Goal: Obtain resource: Obtain resource

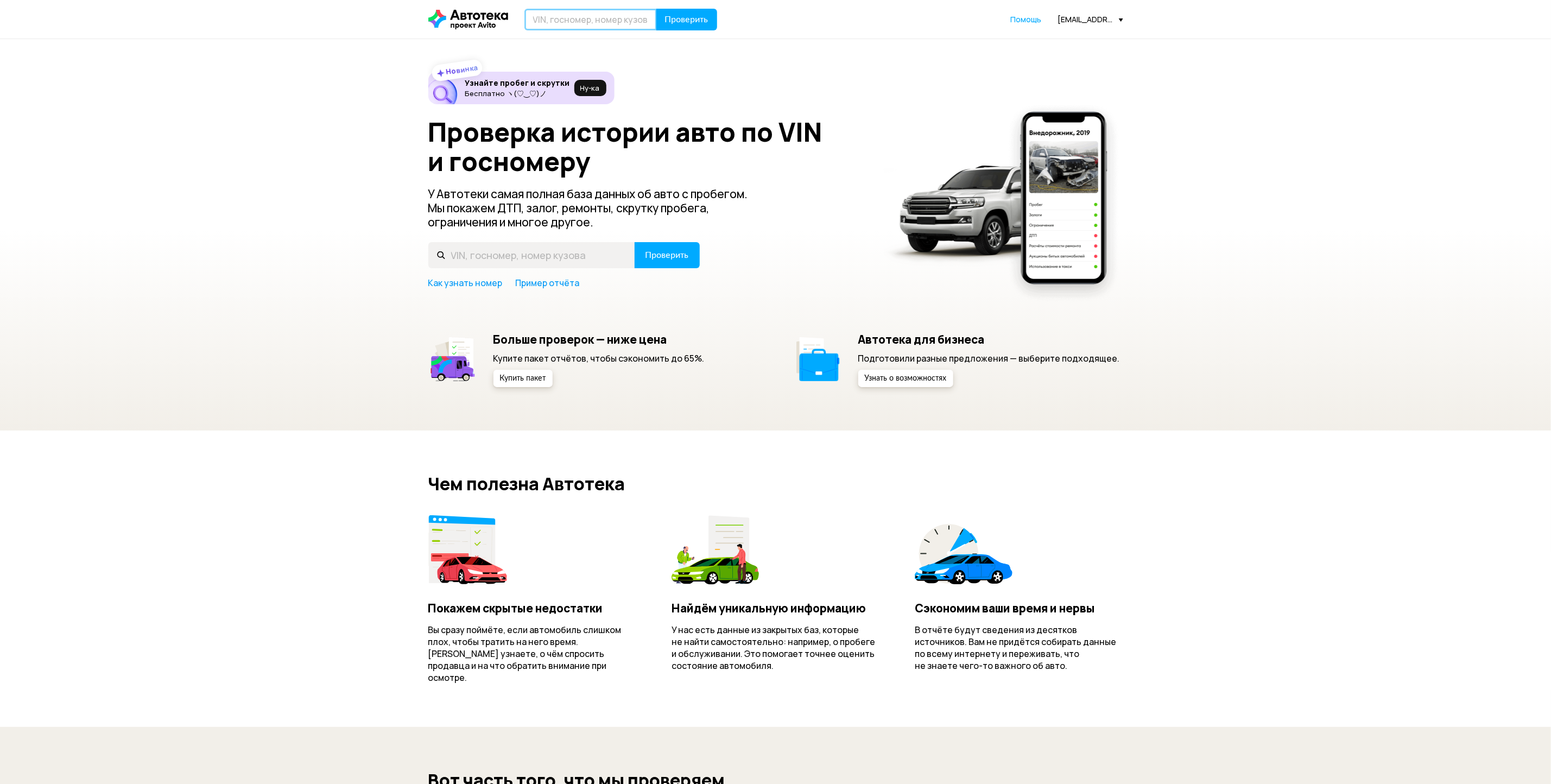
click at [598, 26] on input "text" at bounding box center [591, 19] width 132 height 22
click at [603, 18] on input "text" at bounding box center [591, 19] width 132 height 22
click at [577, 17] on input "text" at bounding box center [591, 19] width 132 height 22
click at [574, 19] on input "text" at bounding box center [591, 19] width 132 height 22
click at [585, 21] on input "text" at bounding box center [591, 19] width 132 height 22
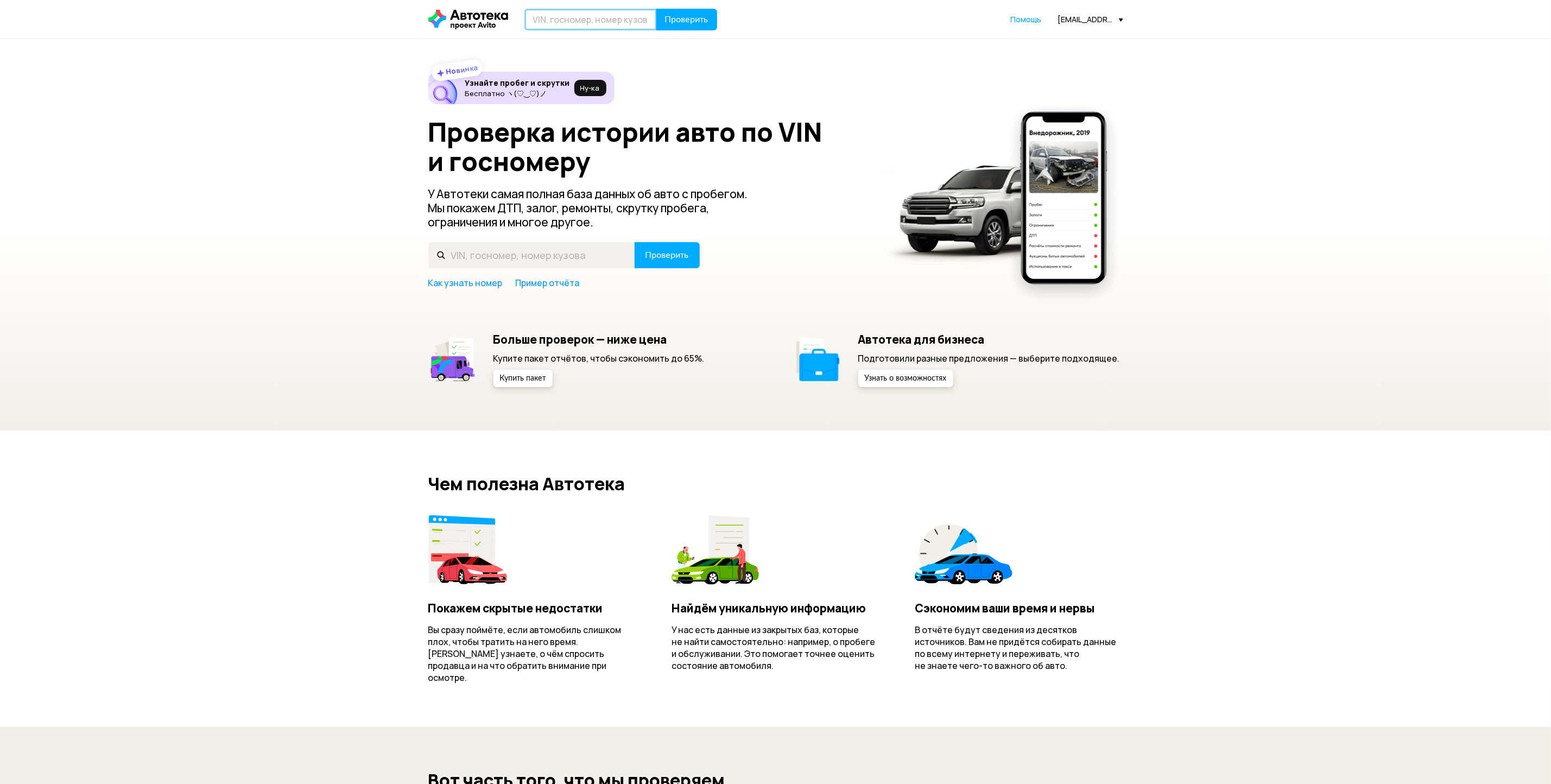
type input "[PERSON_NAME]"
drag, startPoint x: 560, startPoint y: 20, endPoint x: 523, endPoint y: 15, distance: 37.3
click at [523, 15] on div "Н Проверить" at bounding box center [573, 19] width 290 height 22
type input "Т478ЕХ977"
click at [690, 19] on span "Проверить" at bounding box center [687, 19] width 44 height 8
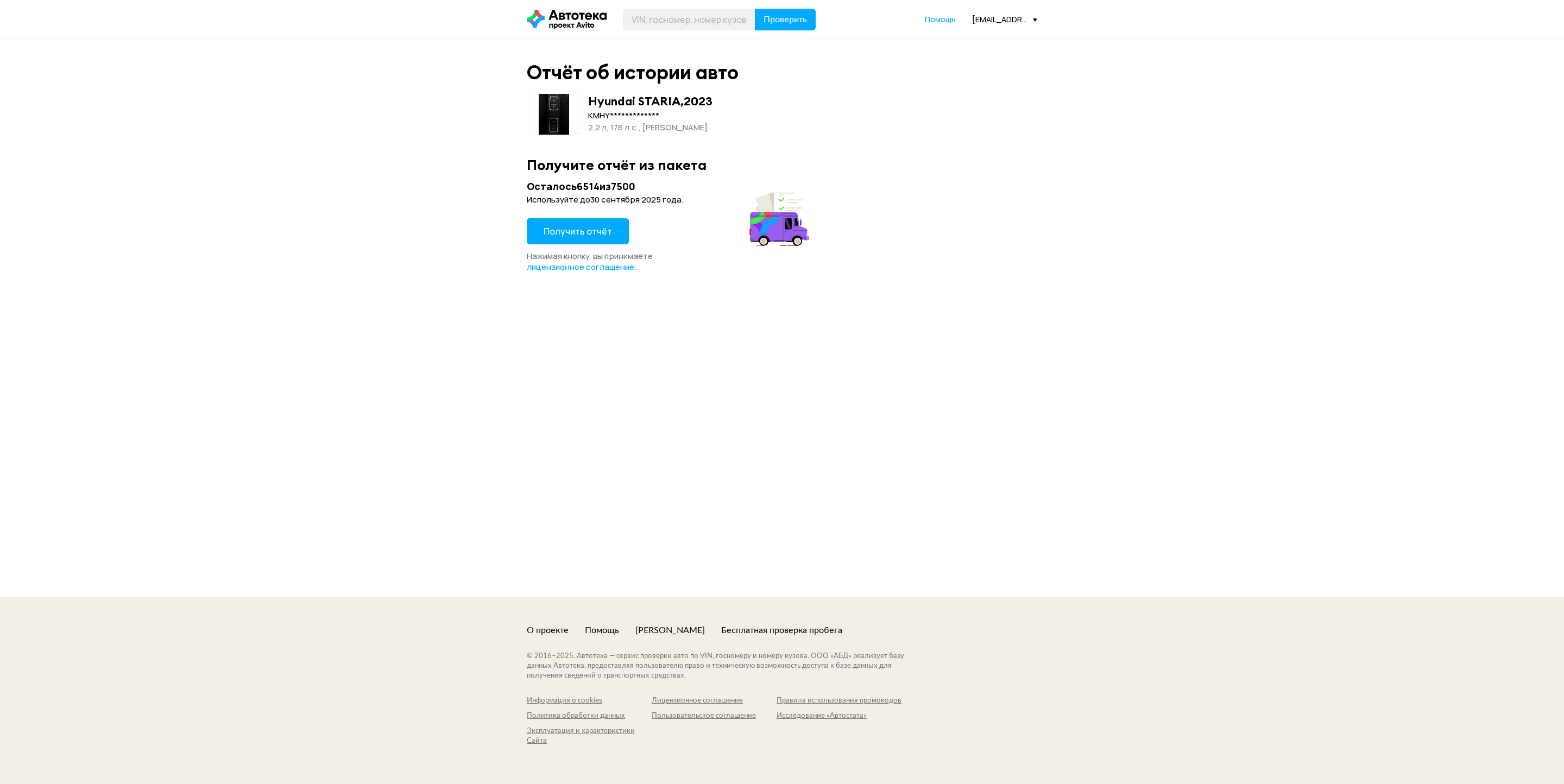
click at [575, 243] on button "Получить отчёт" at bounding box center [578, 231] width 102 height 26
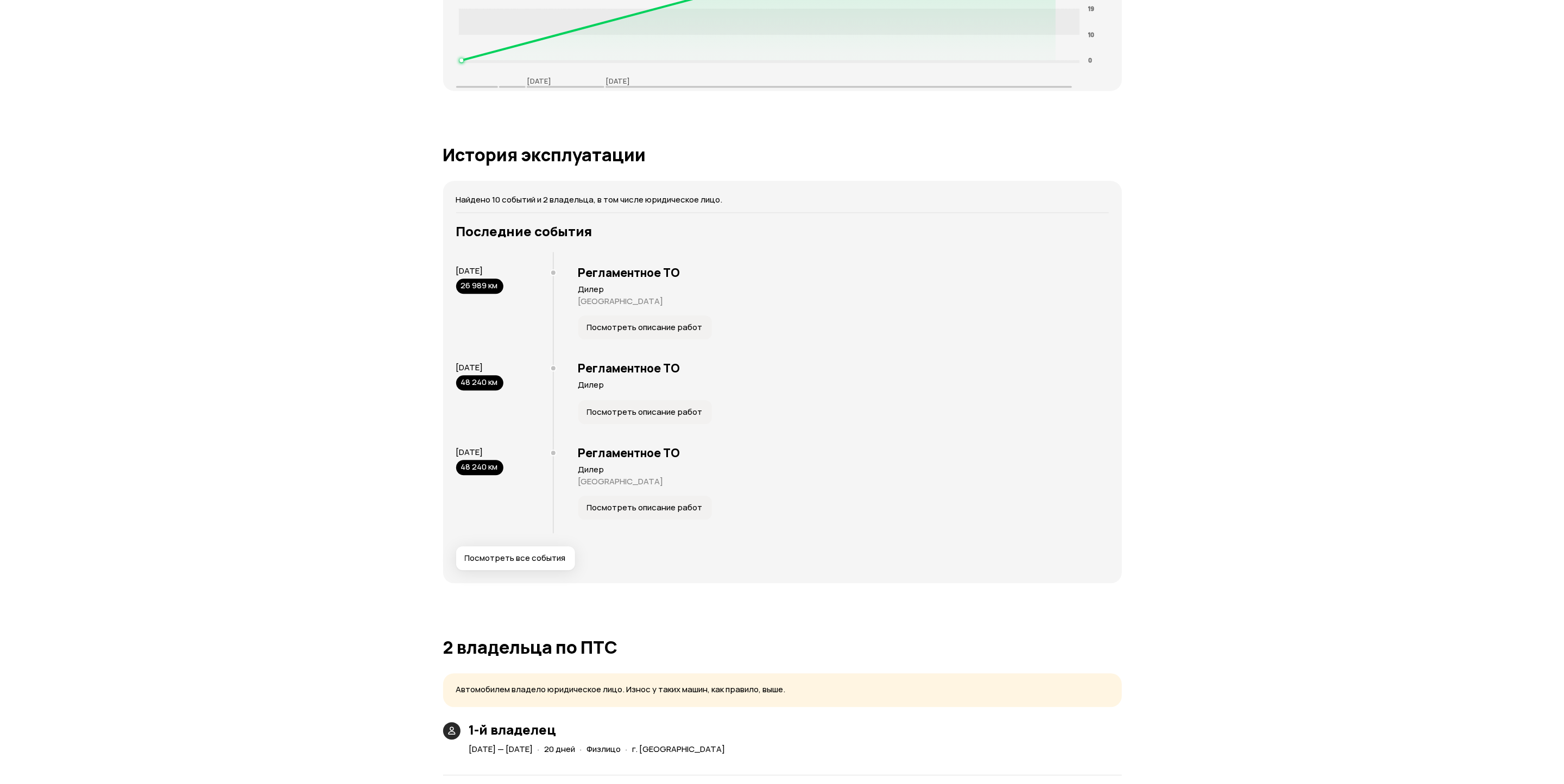
scroll to position [1889, 0]
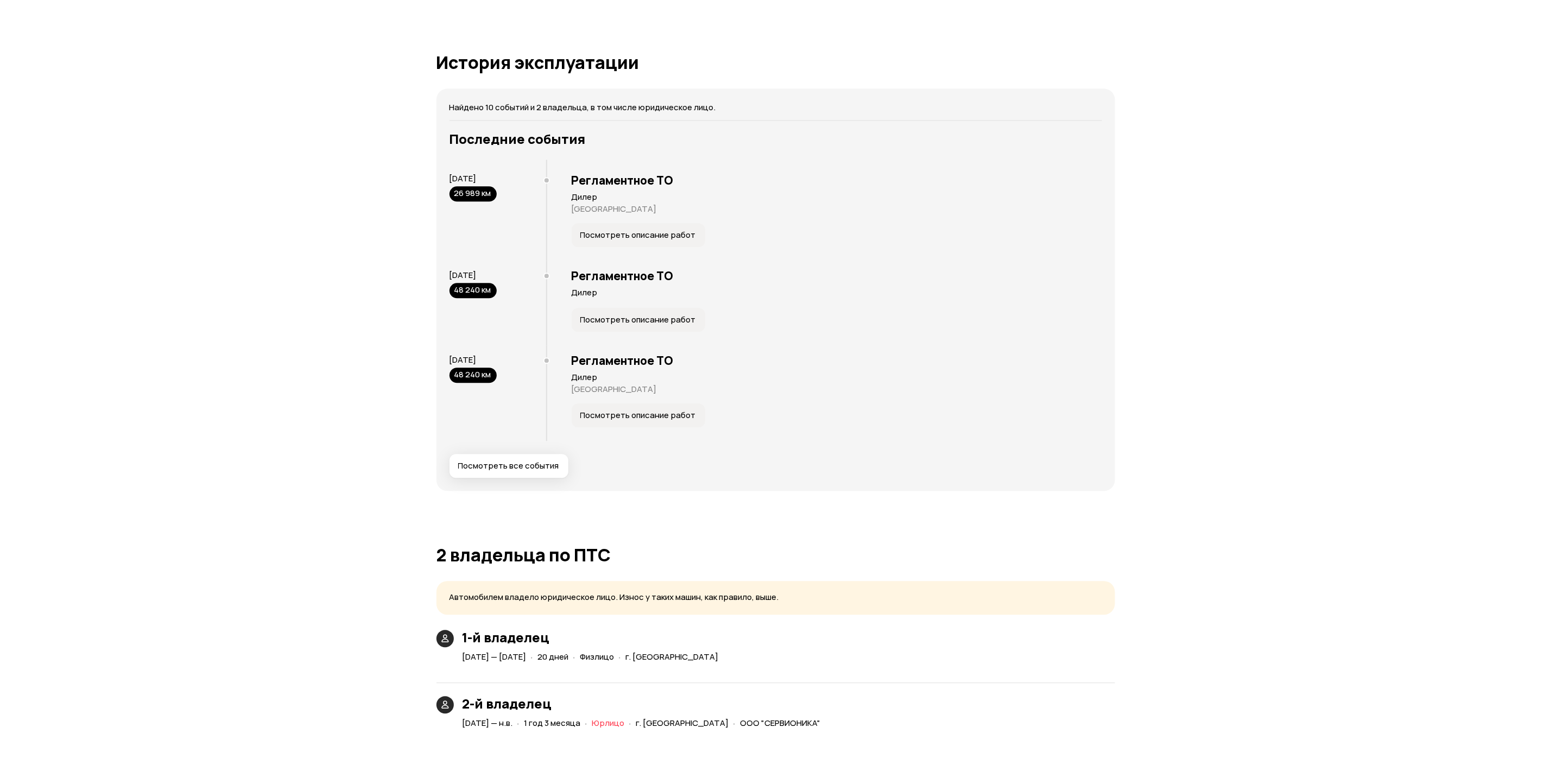
click at [529, 461] on button "Посмотреть все события" at bounding box center [509, 465] width 119 height 24
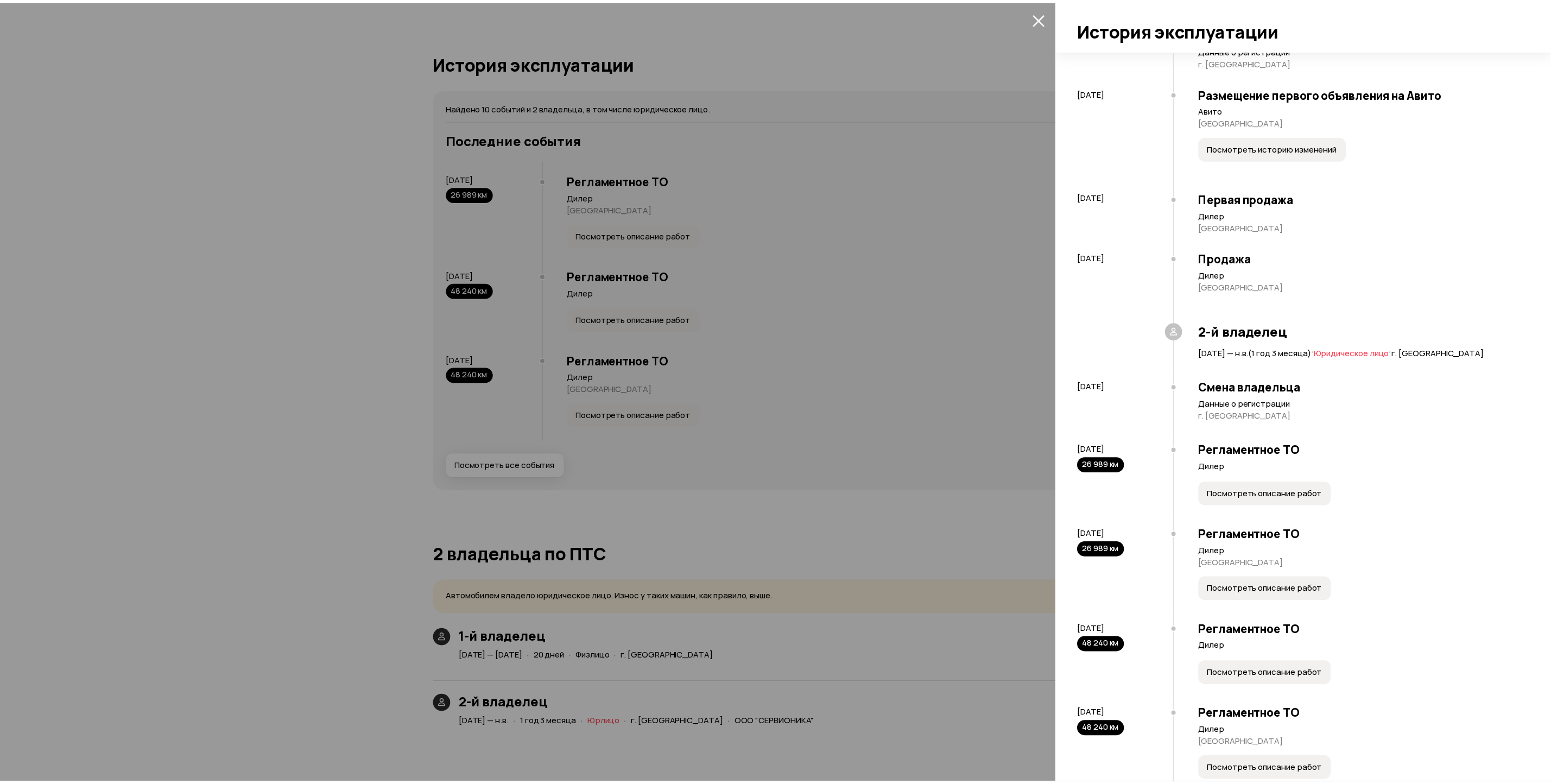
scroll to position [217, 0]
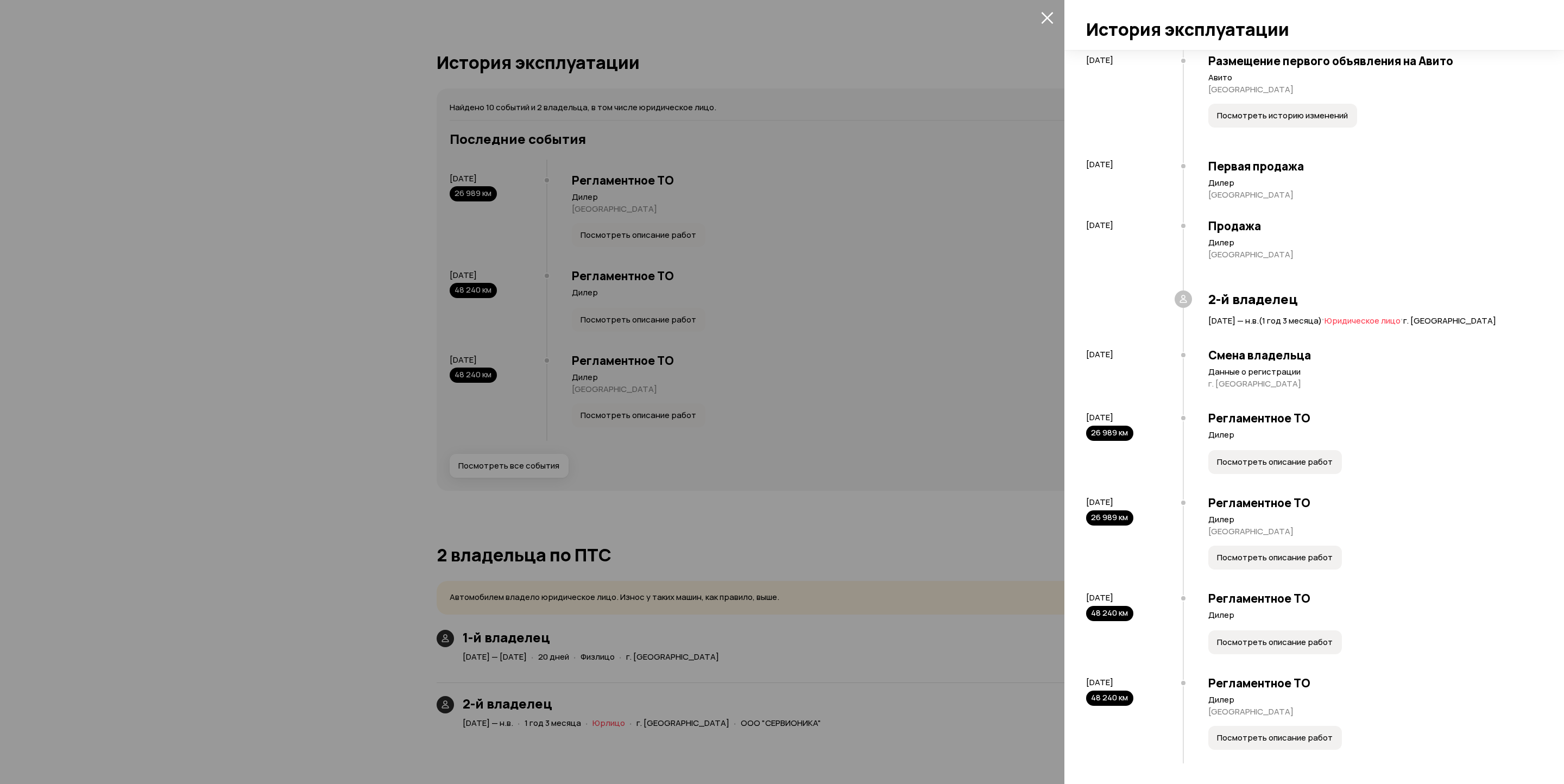
click at [205, 305] on div at bounding box center [782, 392] width 1564 height 784
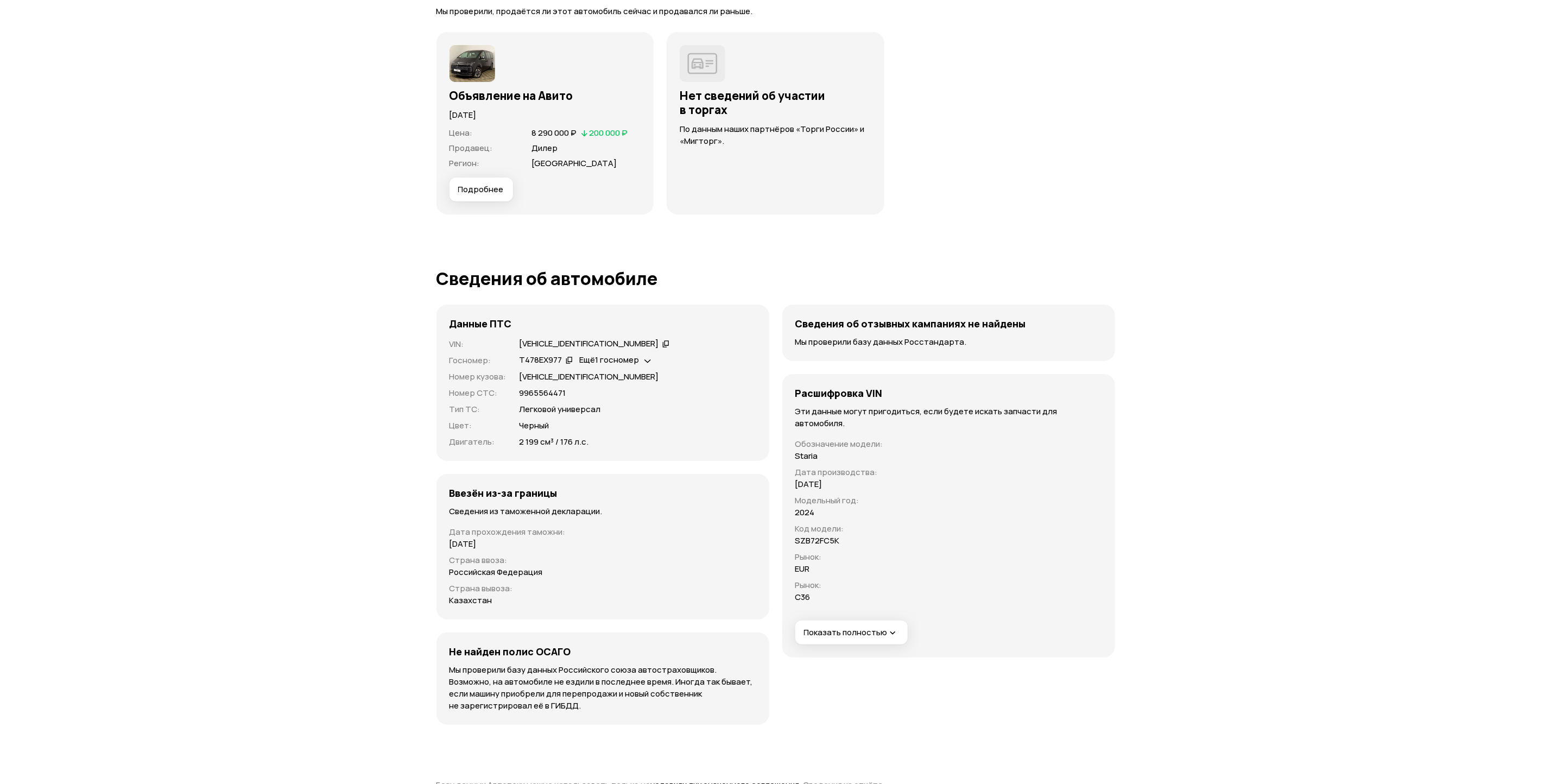
scroll to position [3312, 0]
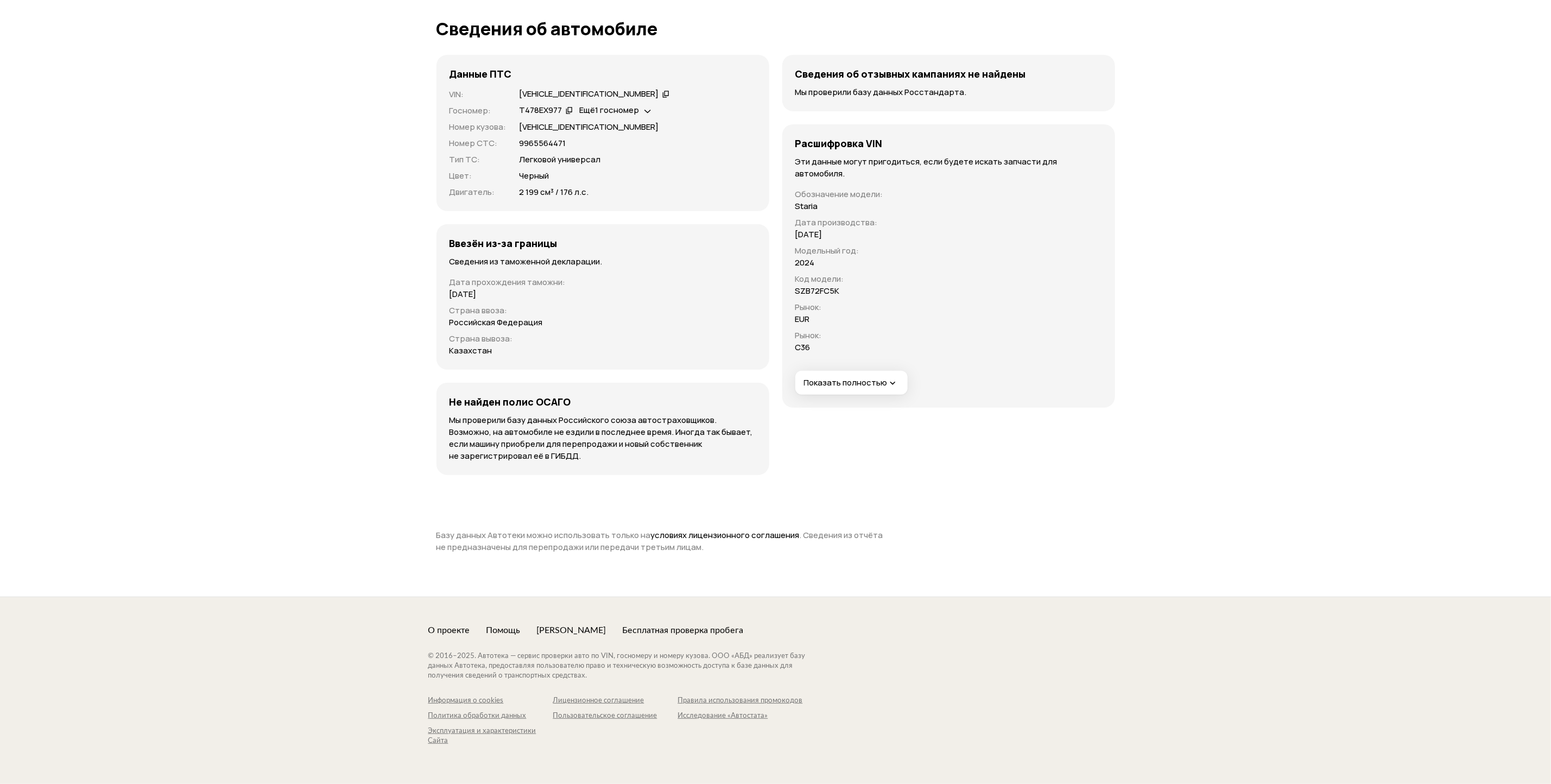
click at [662, 93] on icon at bounding box center [666, 94] width 8 height 11
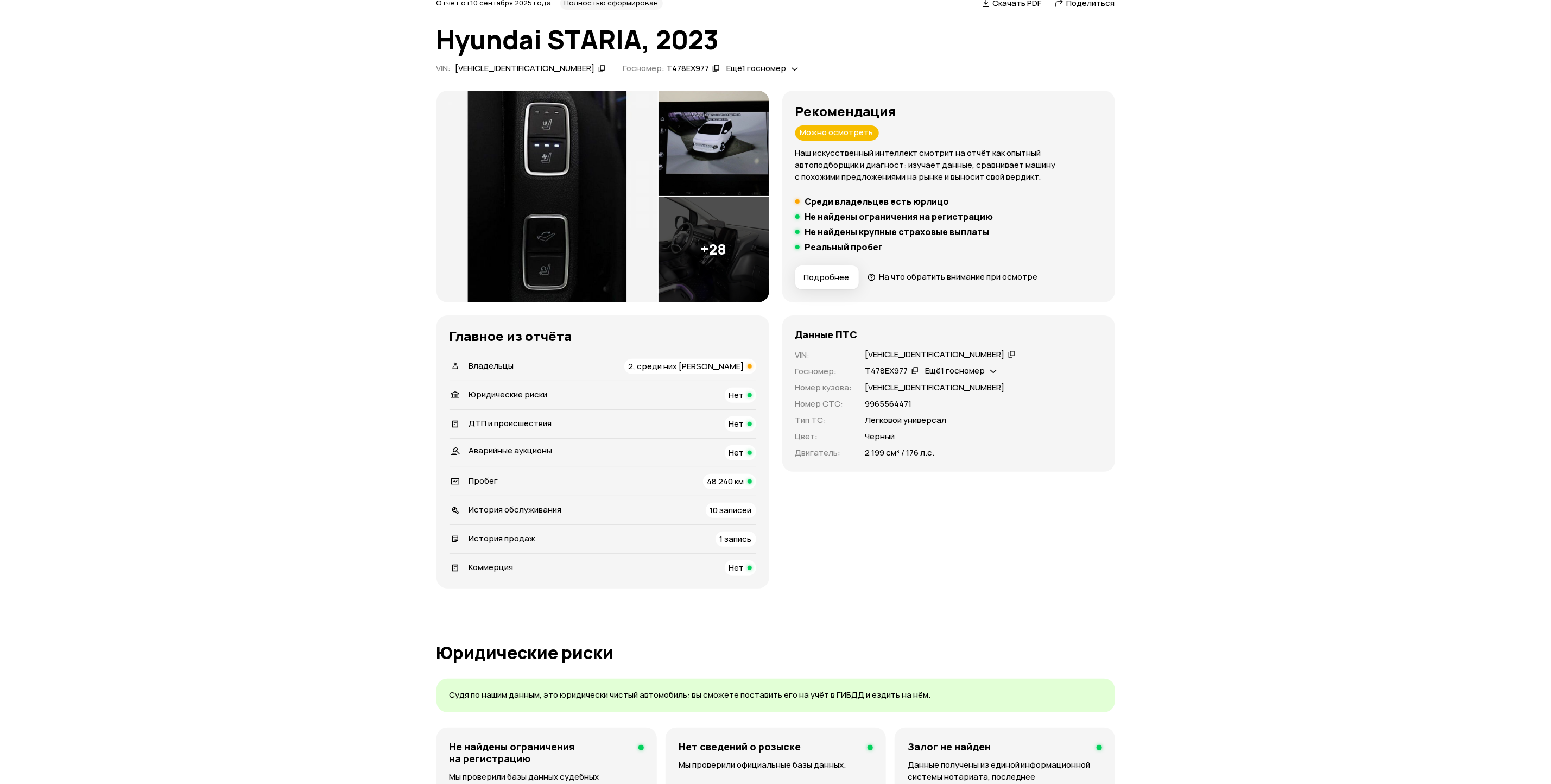
scroll to position [0, 0]
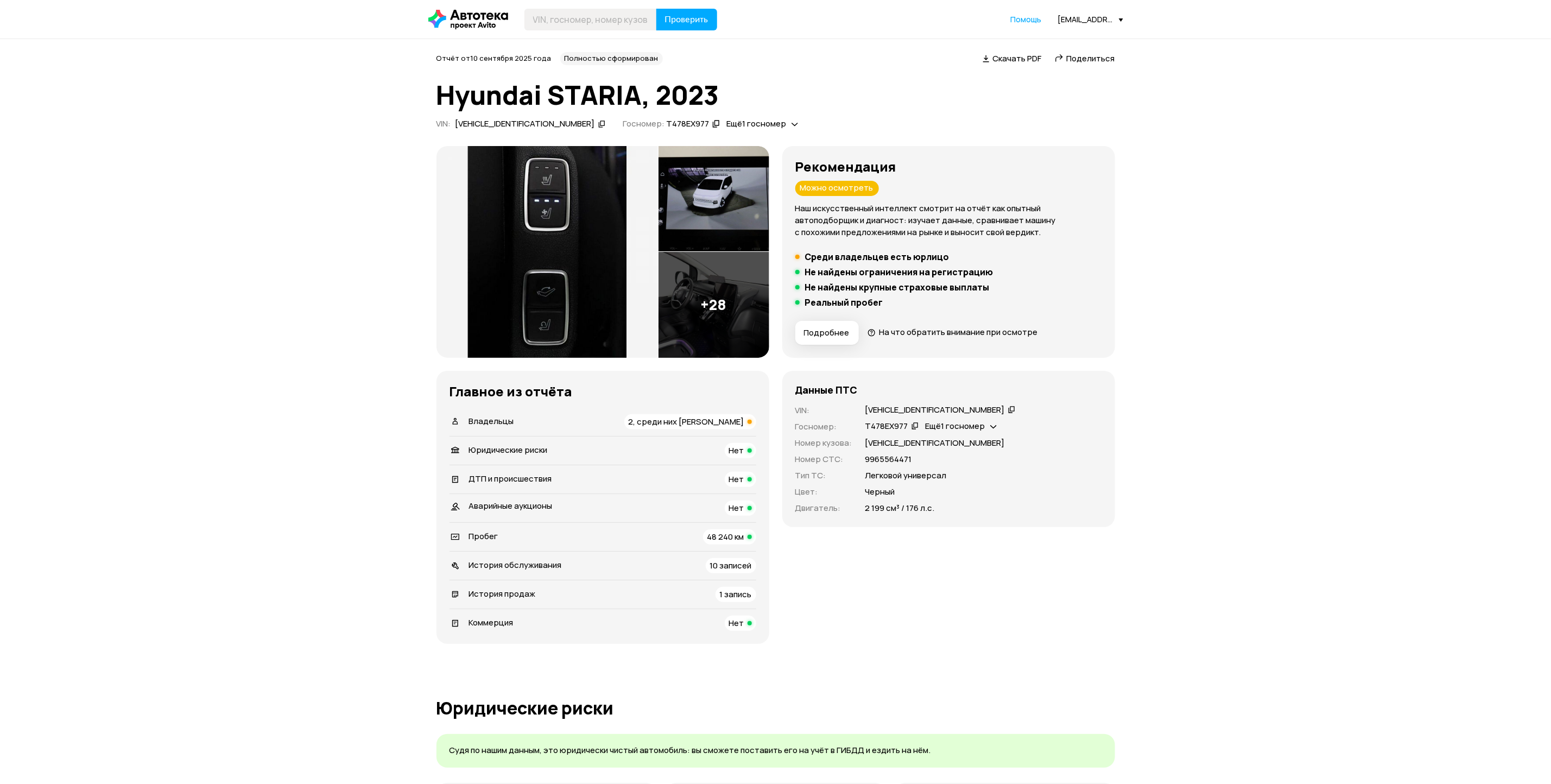
click at [538, 199] on img at bounding box center [547, 252] width 222 height 212
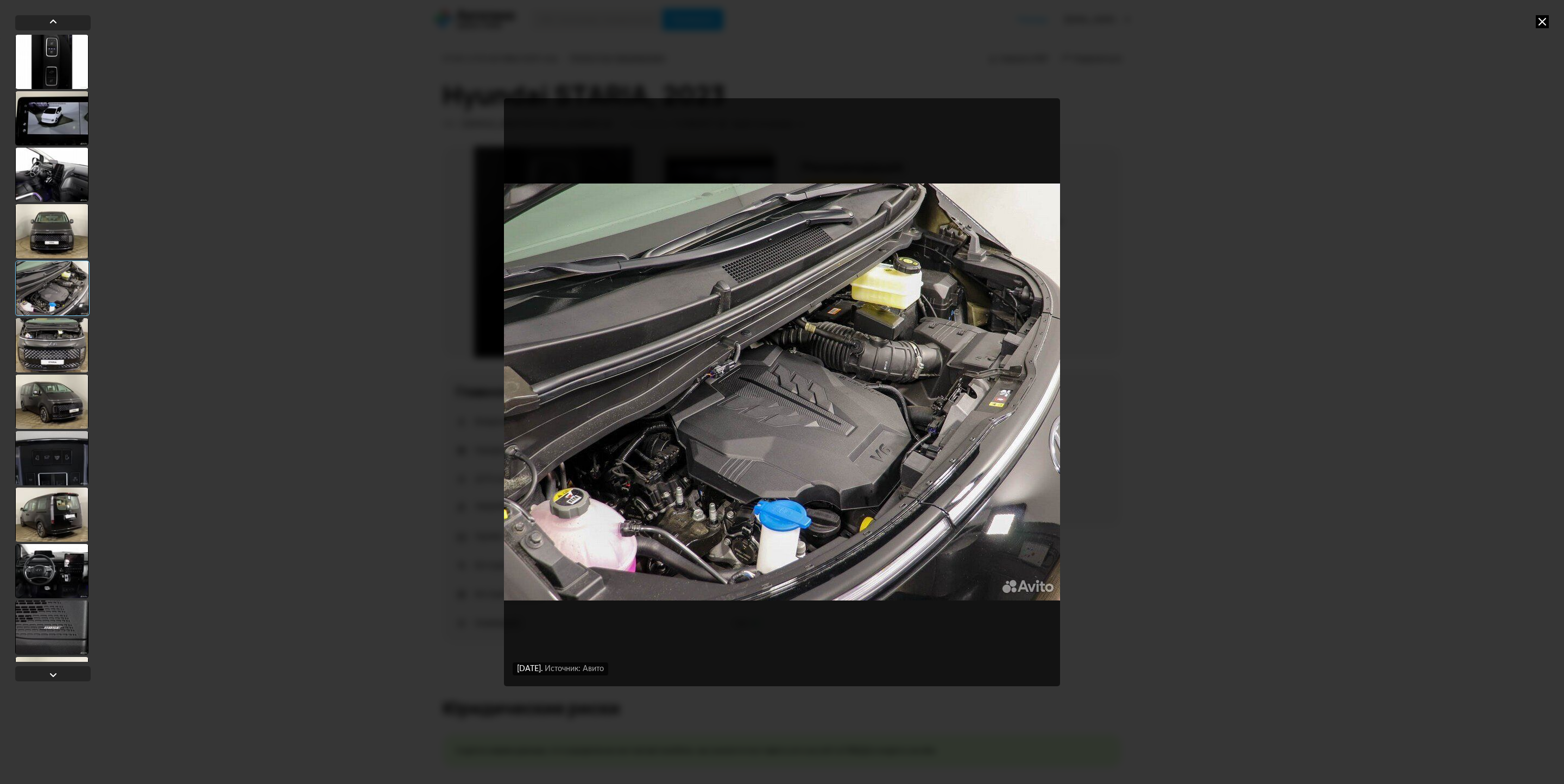
click at [1543, 23] on icon at bounding box center [1542, 21] width 13 height 13
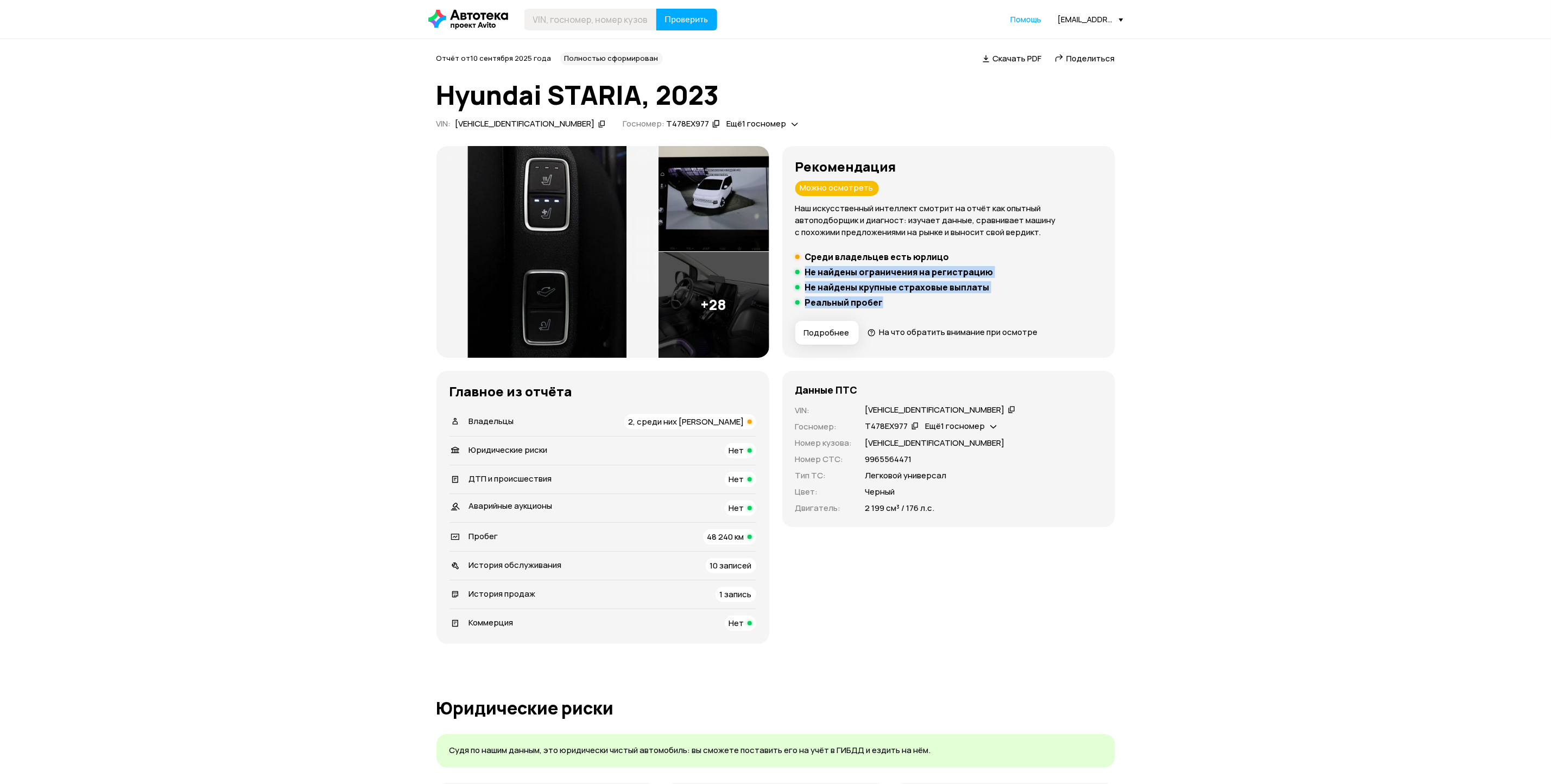
drag, startPoint x: 900, startPoint y: 303, endPoint x: 789, endPoint y: 272, distance: 115.2
click at [789, 272] on div "Рекомендация Можно осмотреть Наш искусственный интеллект смотрит на отчёт как о…" at bounding box center [949, 252] width 333 height 212
click at [900, 308] on li "Реальный пробег" at bounding box center [948, 302] width 307 height 11
click at [993, 424] on icon at bounding box center [993, 425] width 7 height 11
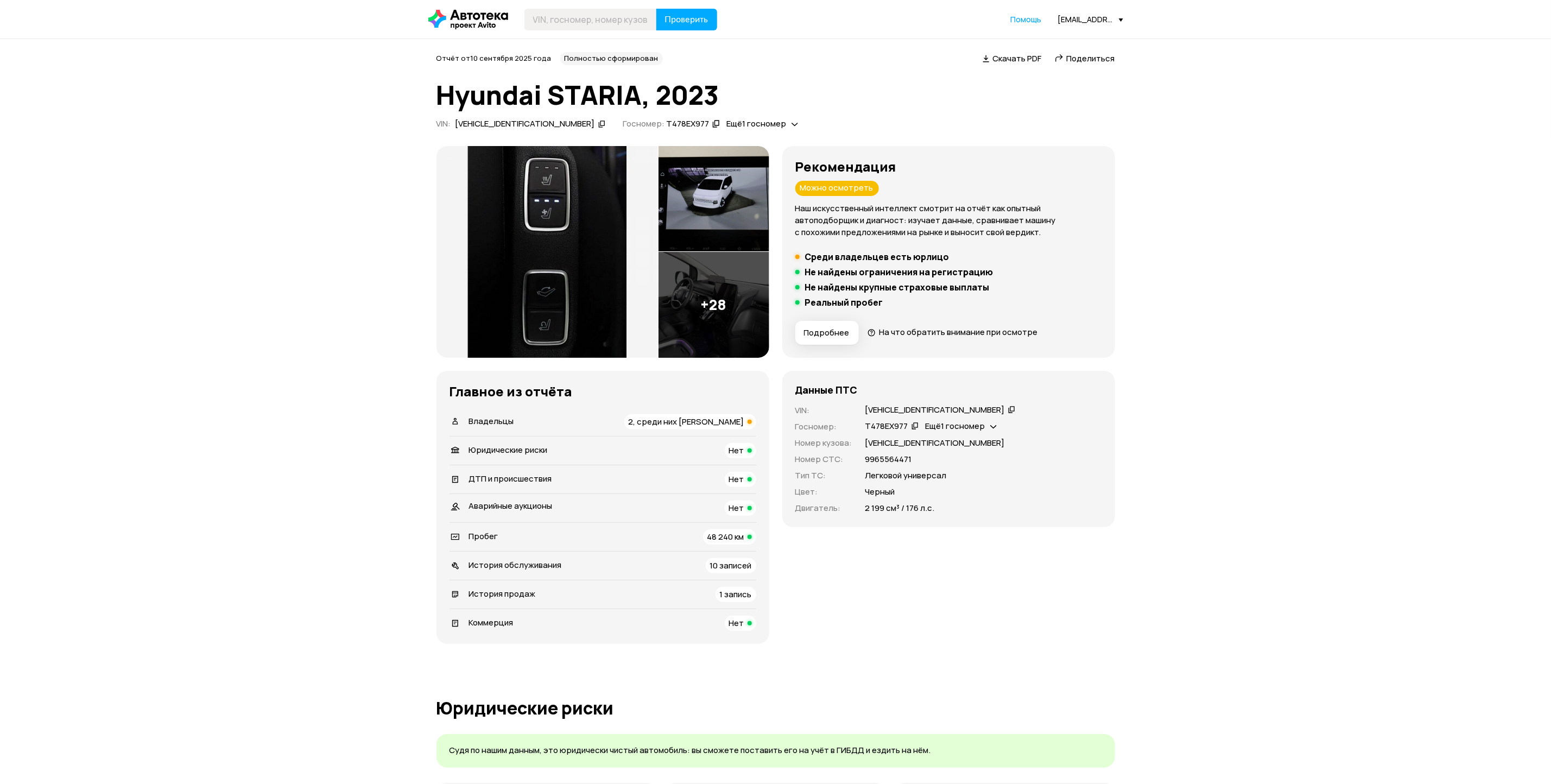
click at [792, 122] on icon at bounding box center [795, 124] width 7 height 11
click at [567, 245] on img at bounding box center [547, 252] width 222 height 212
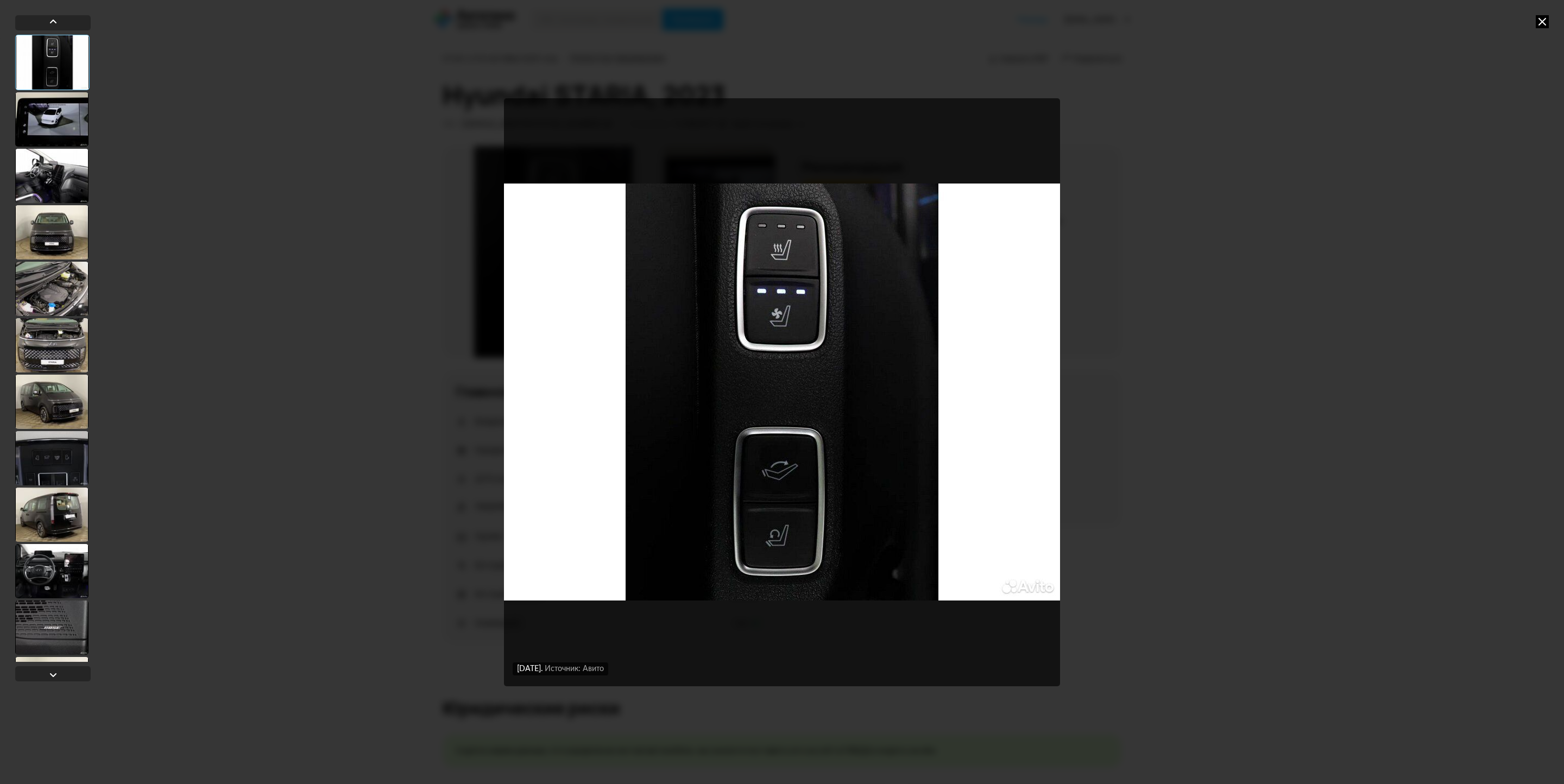
click at [61, 175] on div at bounding box center [52, 175] width 73 height 54
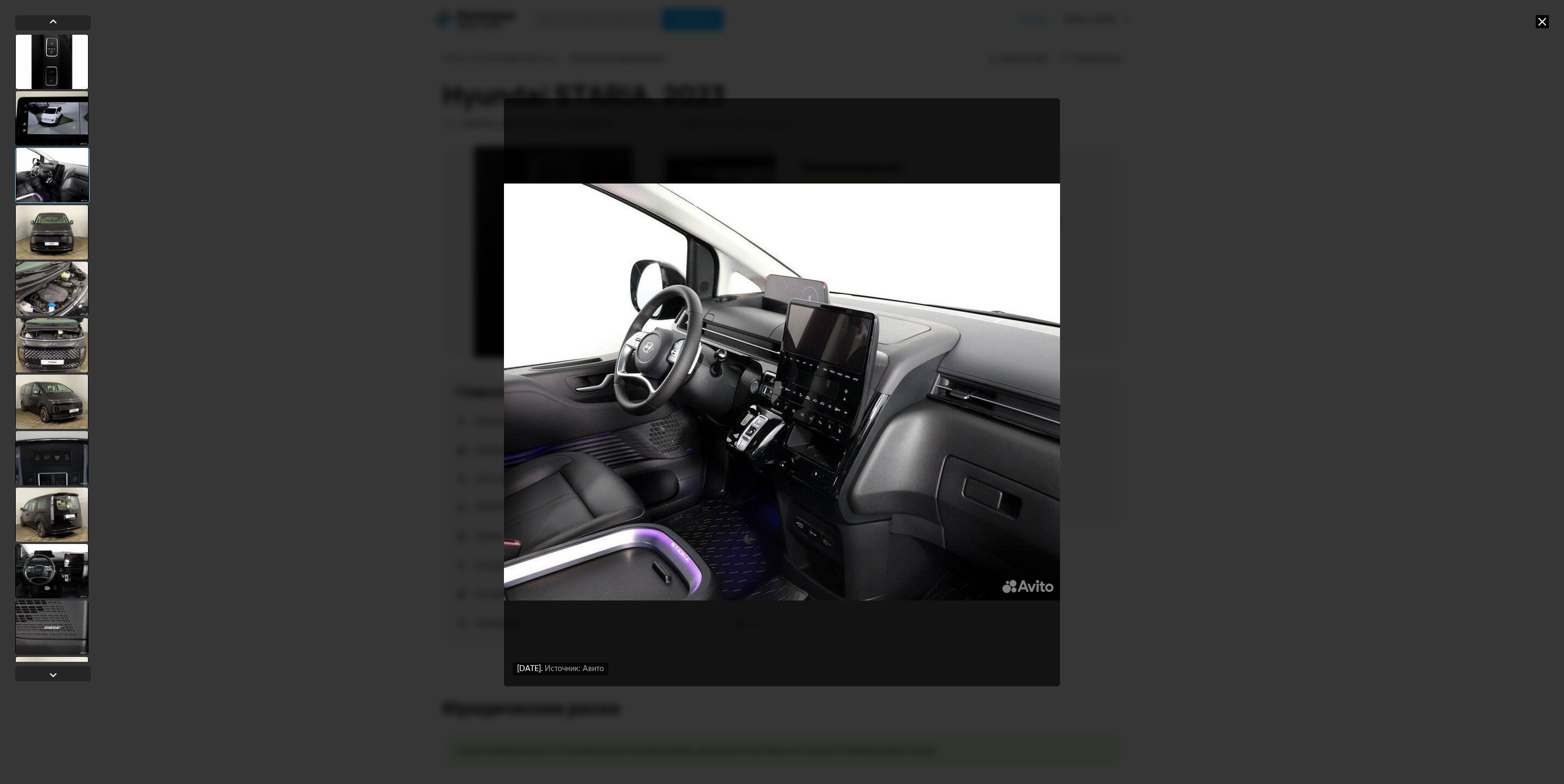
click at [1542, 18] on icon at bounding box center [1542, 21] width 13 height 13
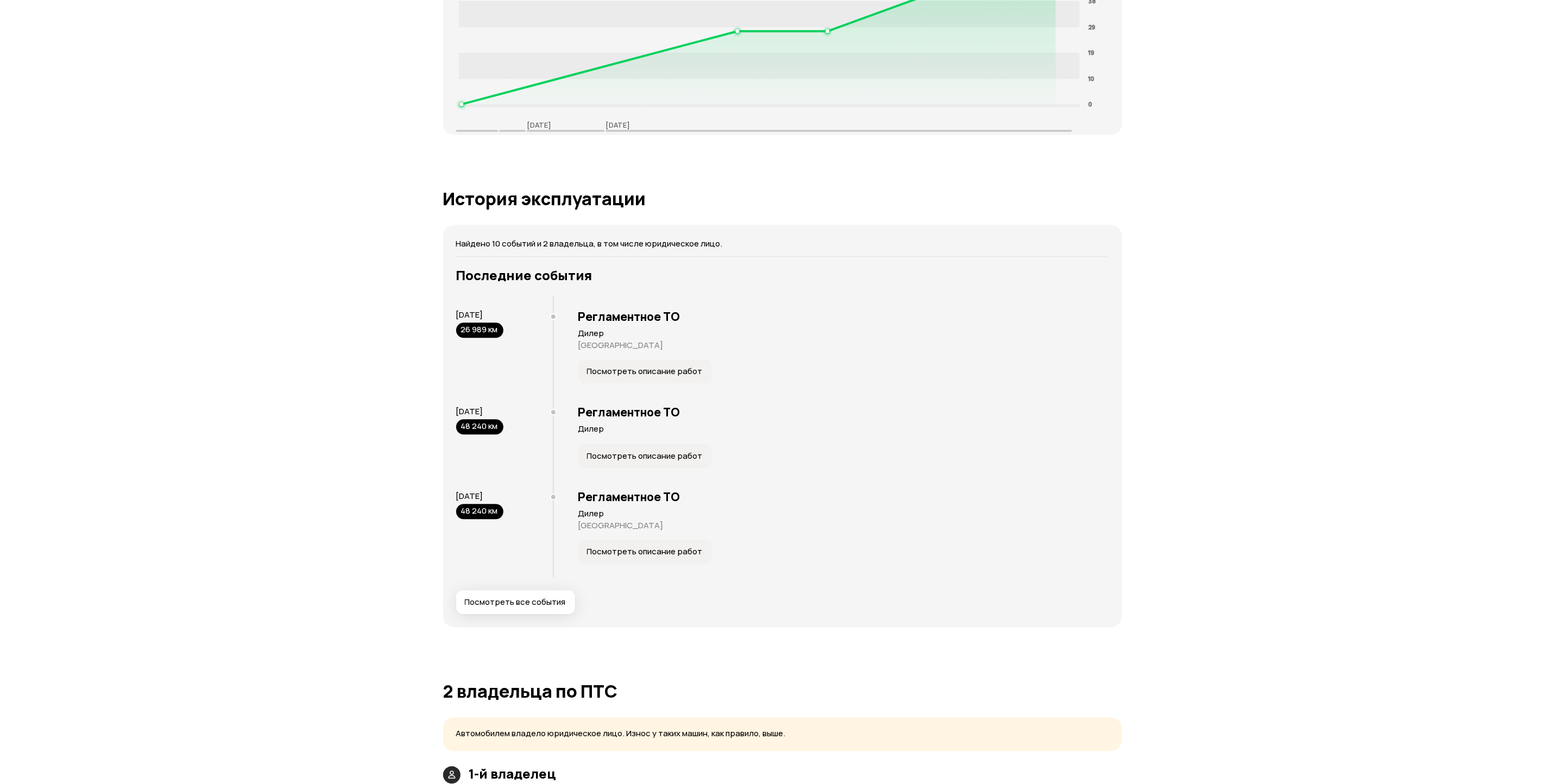
scroll to position [1845, 0]
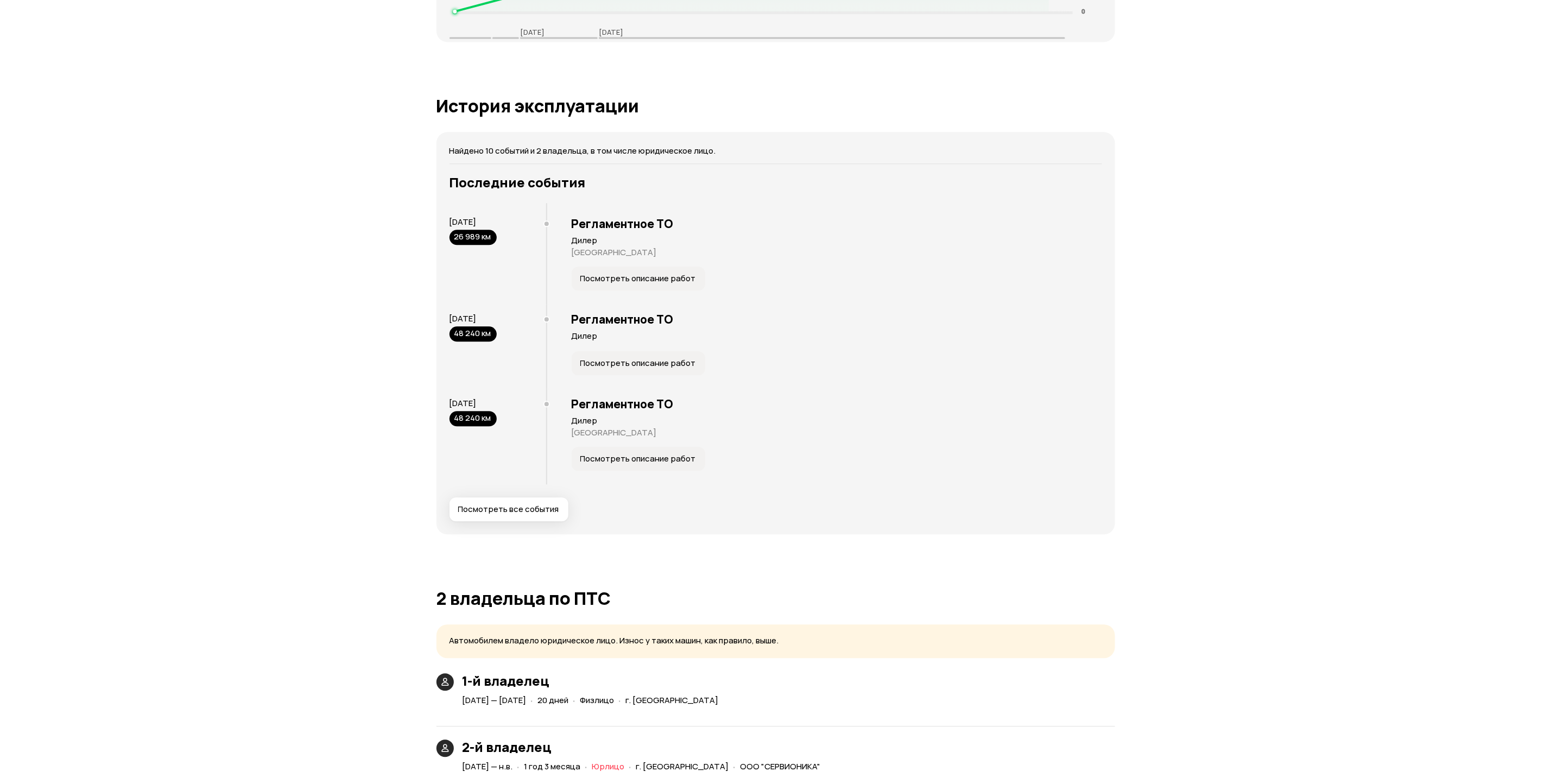
click at [523, 512] on span "Посмотреть все события" at bounding box center [509, 509] width 101 height 11
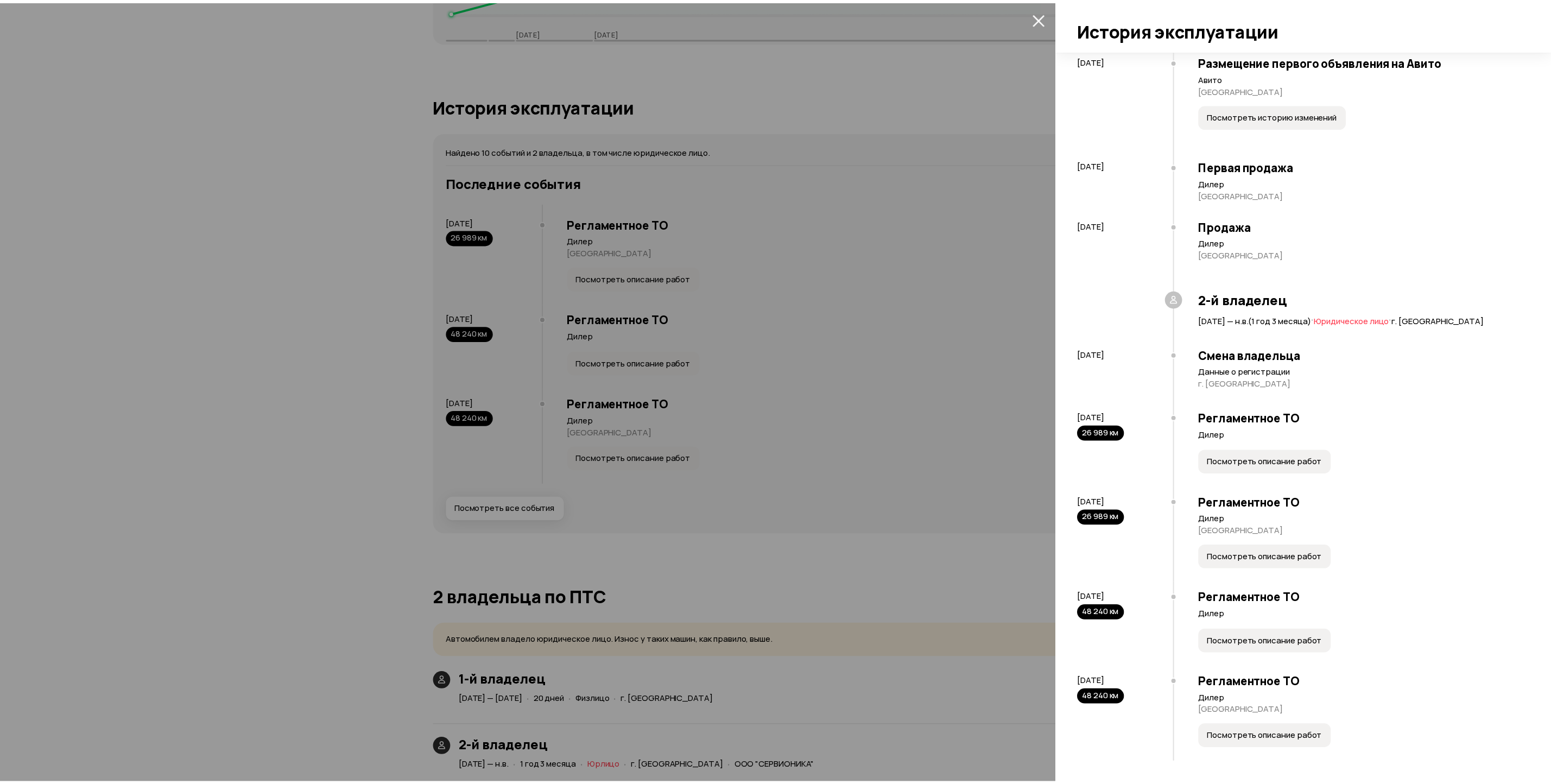
scroll to position [0, 0]
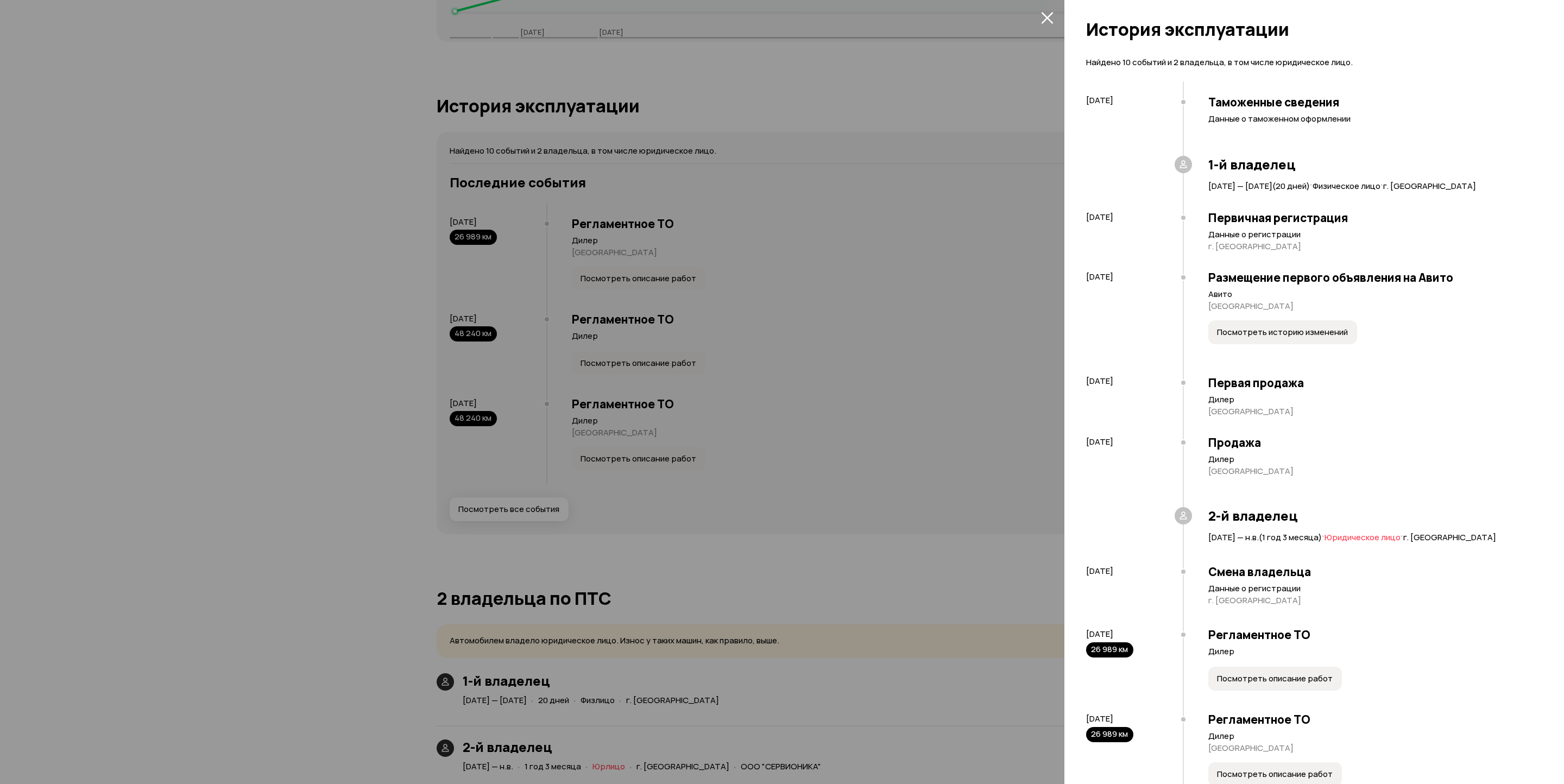
click at [270, 322] on div at bounding box center [782, 392] width 1564 height 784
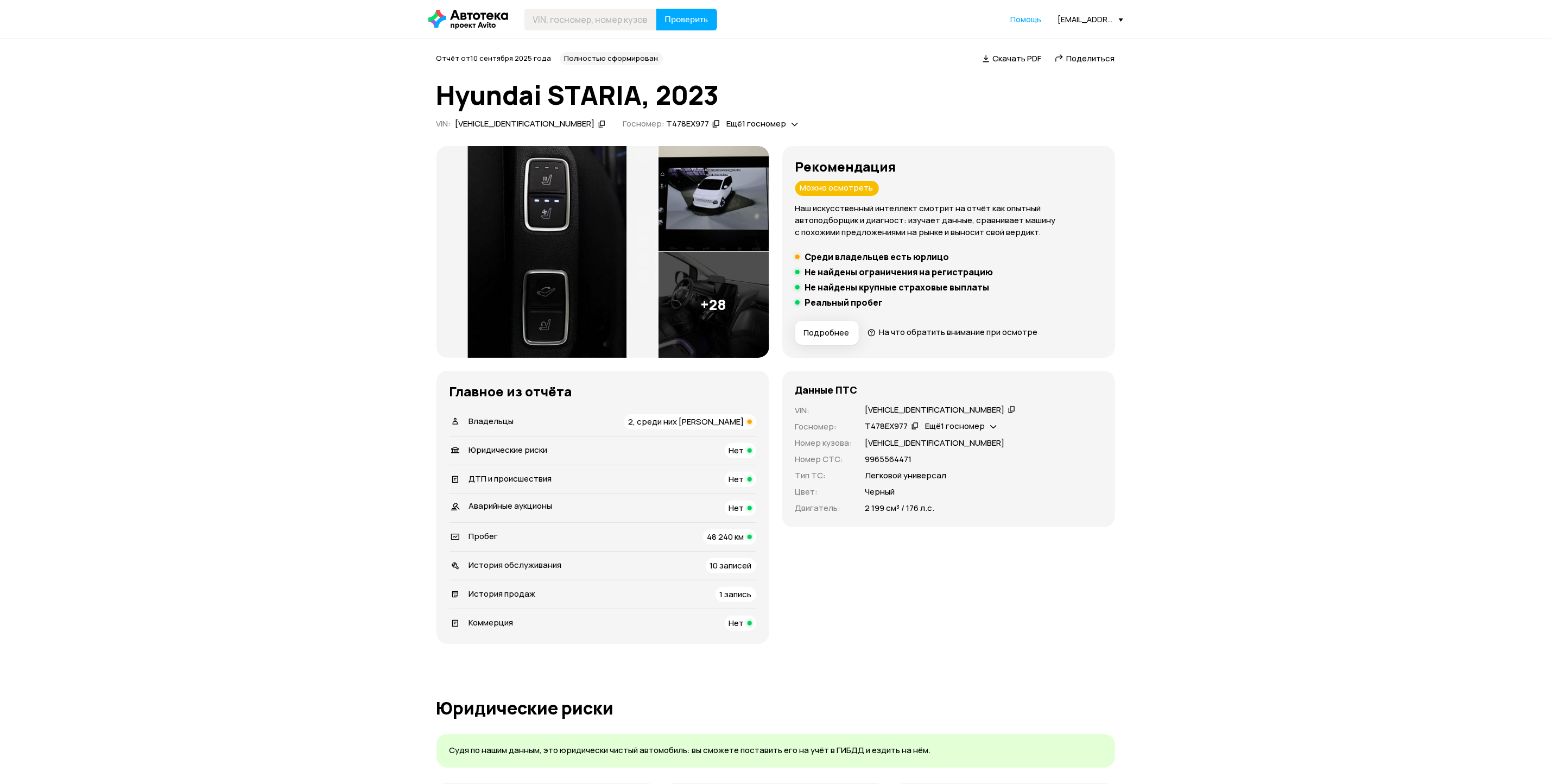
click at [596, 243] on img at bounding box center [547, 252] width 222 height 212
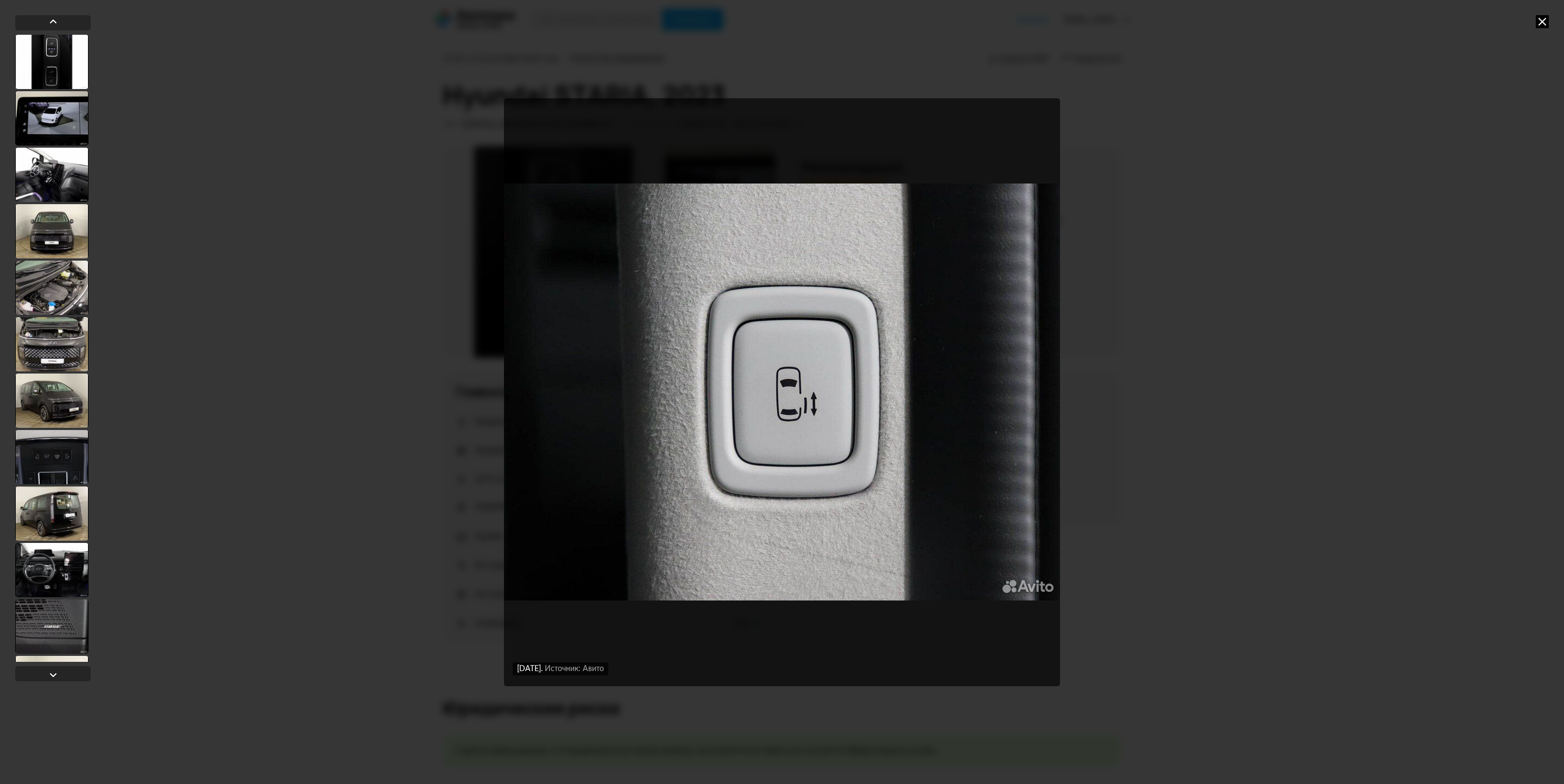
click at [1537, 21] on icon at bounding box center [1542, 21] width 13 height 13
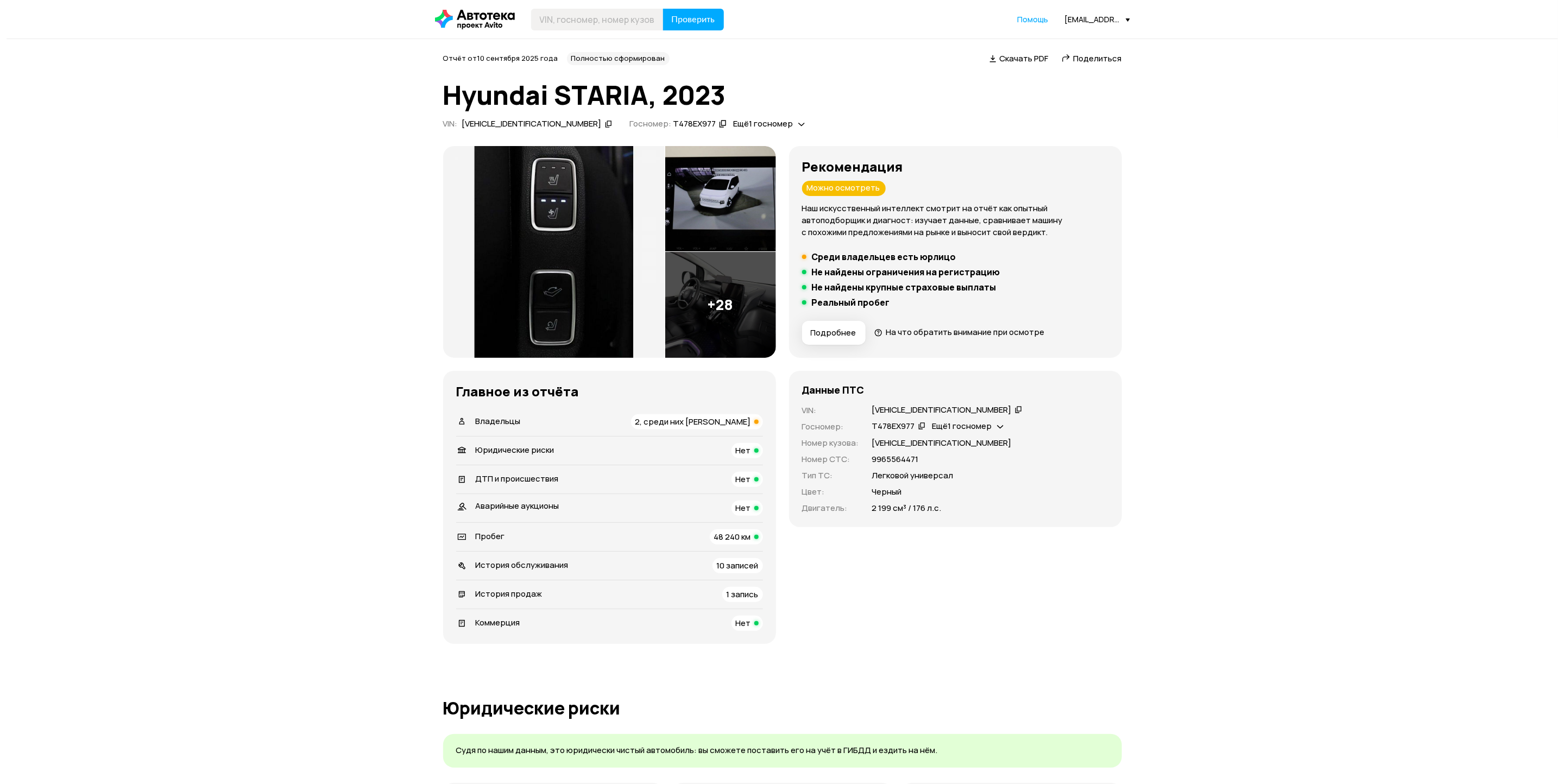
scroll to position [184, 0]
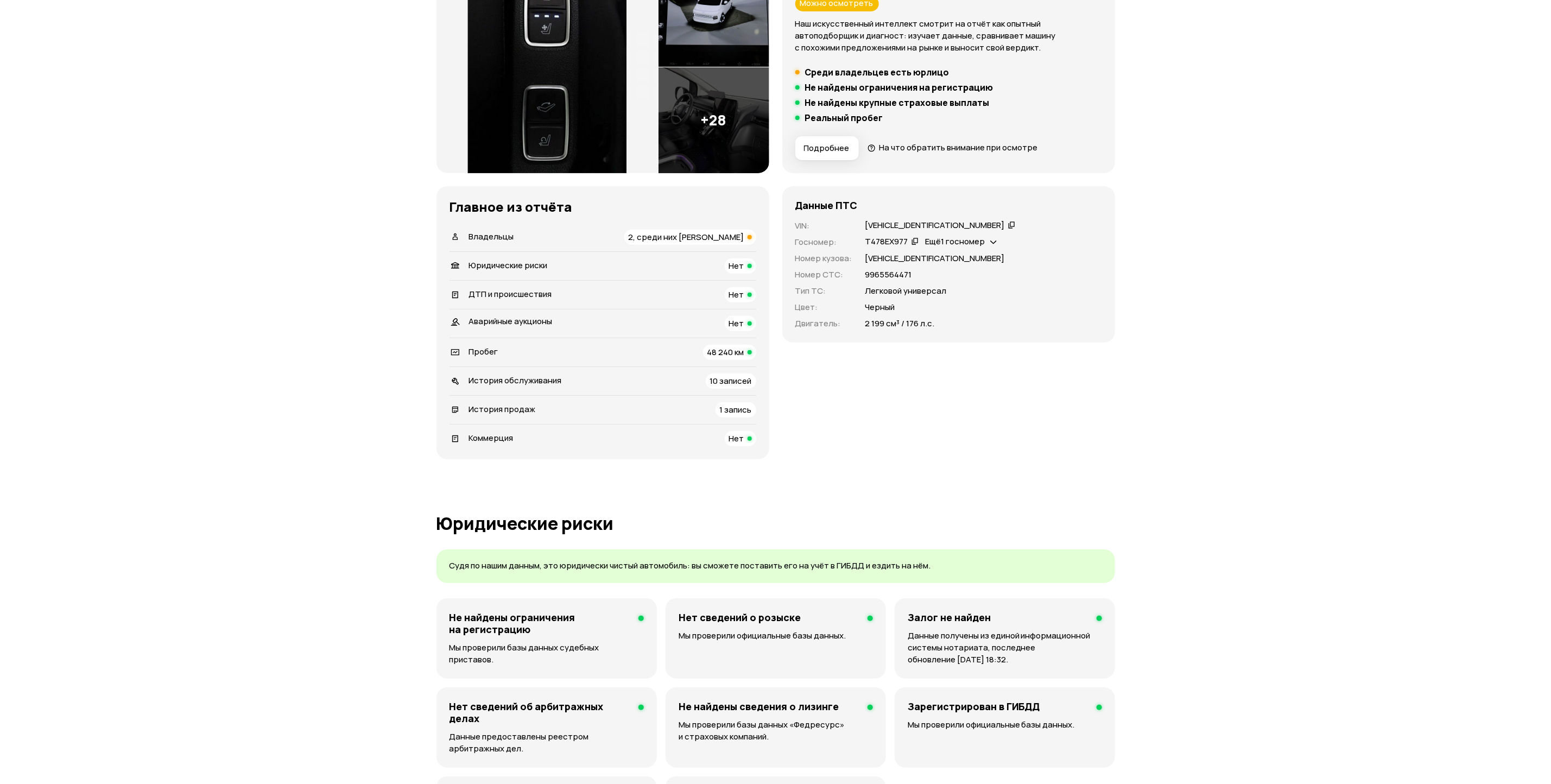
click at [701, 137] on img at bounding box center [714, 120] width 110 height 106
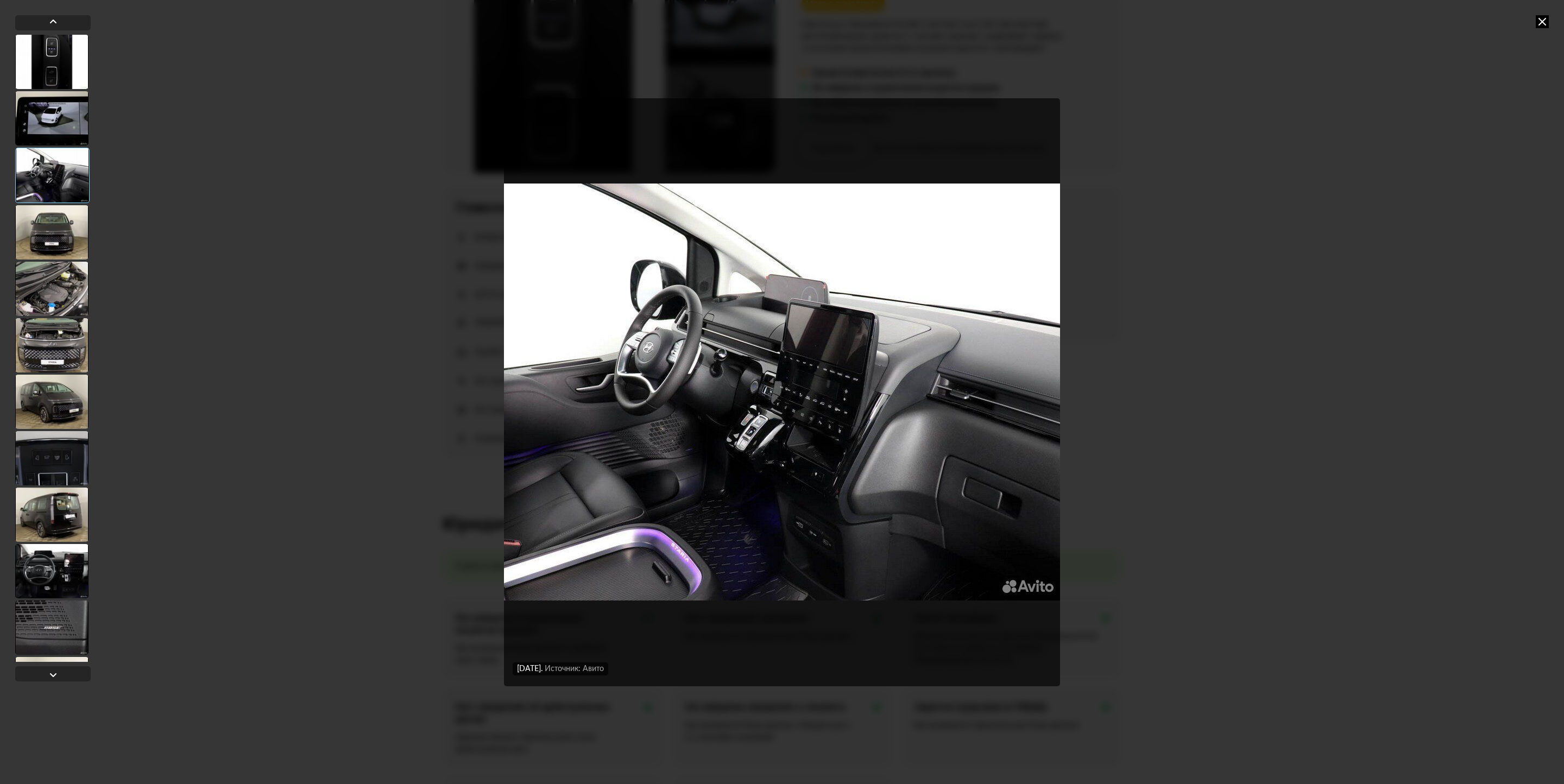
click at [41, 461] on div at bounding box center [52, 458] width 73 height 54
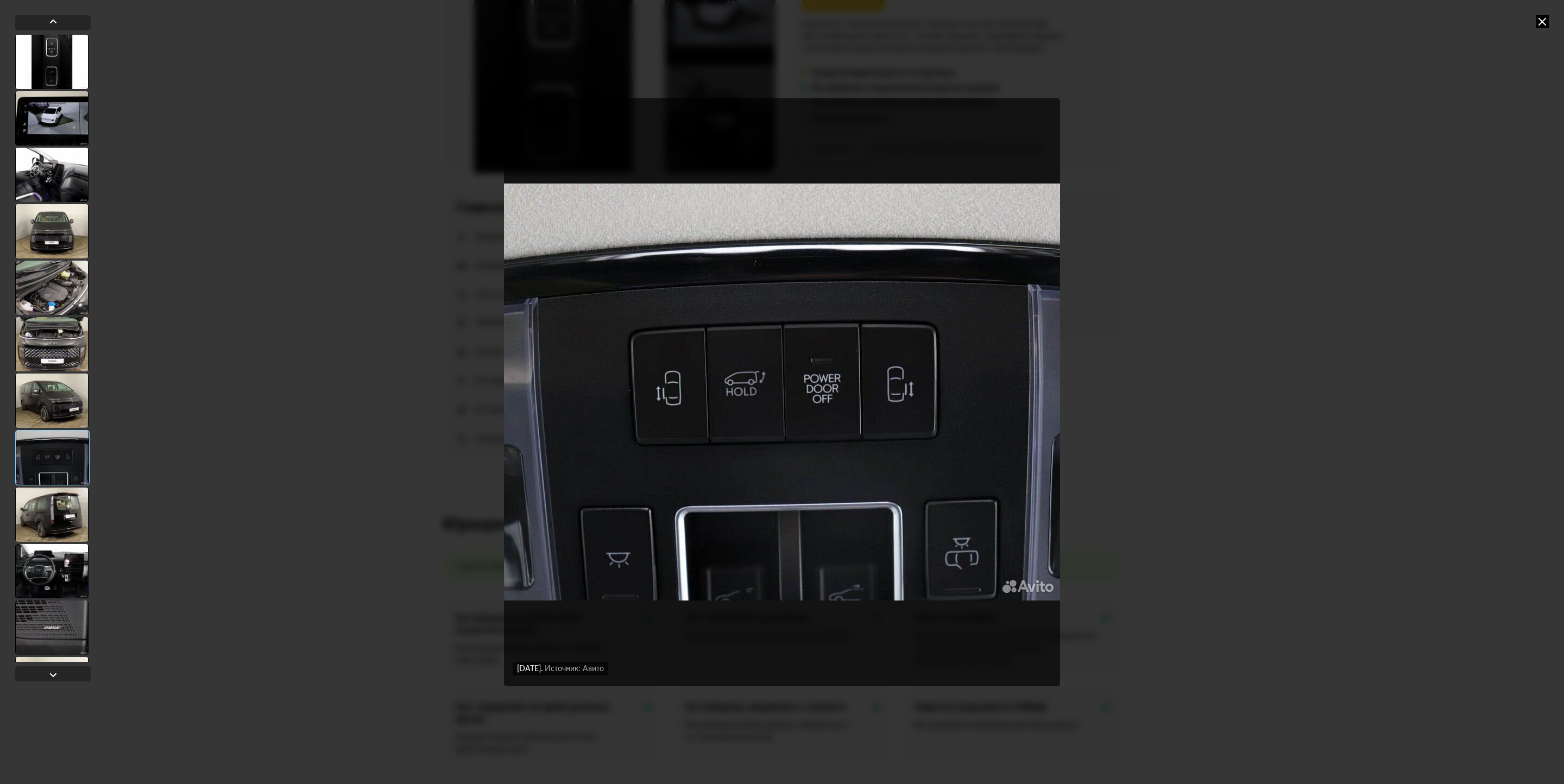
click at [50, 535] on div at bounding box center [52, 514] width 73 height 54
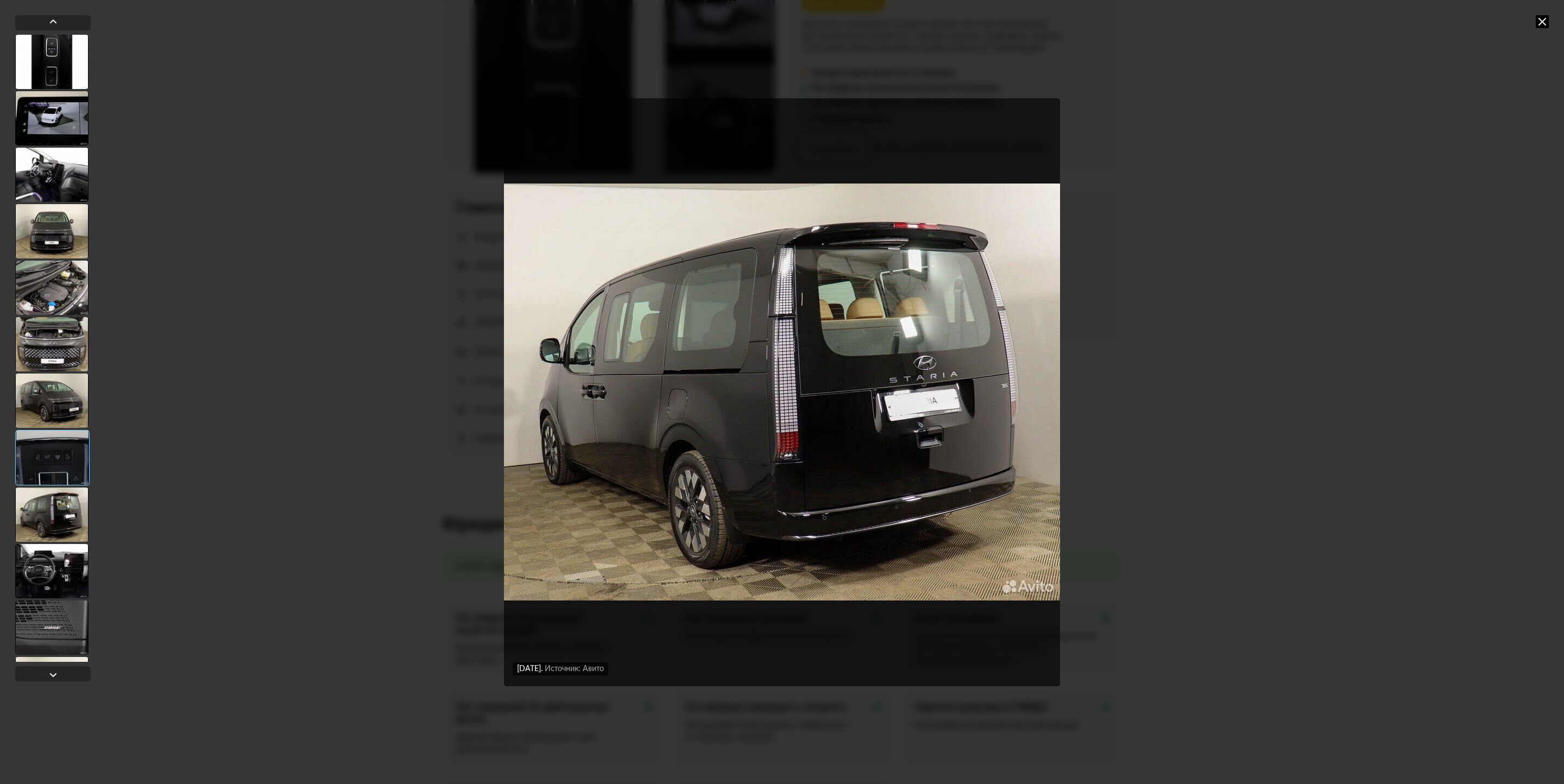
click at [58, 570] on div at bounding box center [52, 570] width 73 height 54
click at [70, 630] on div at bounding box center [52, 627] width 73 height 54
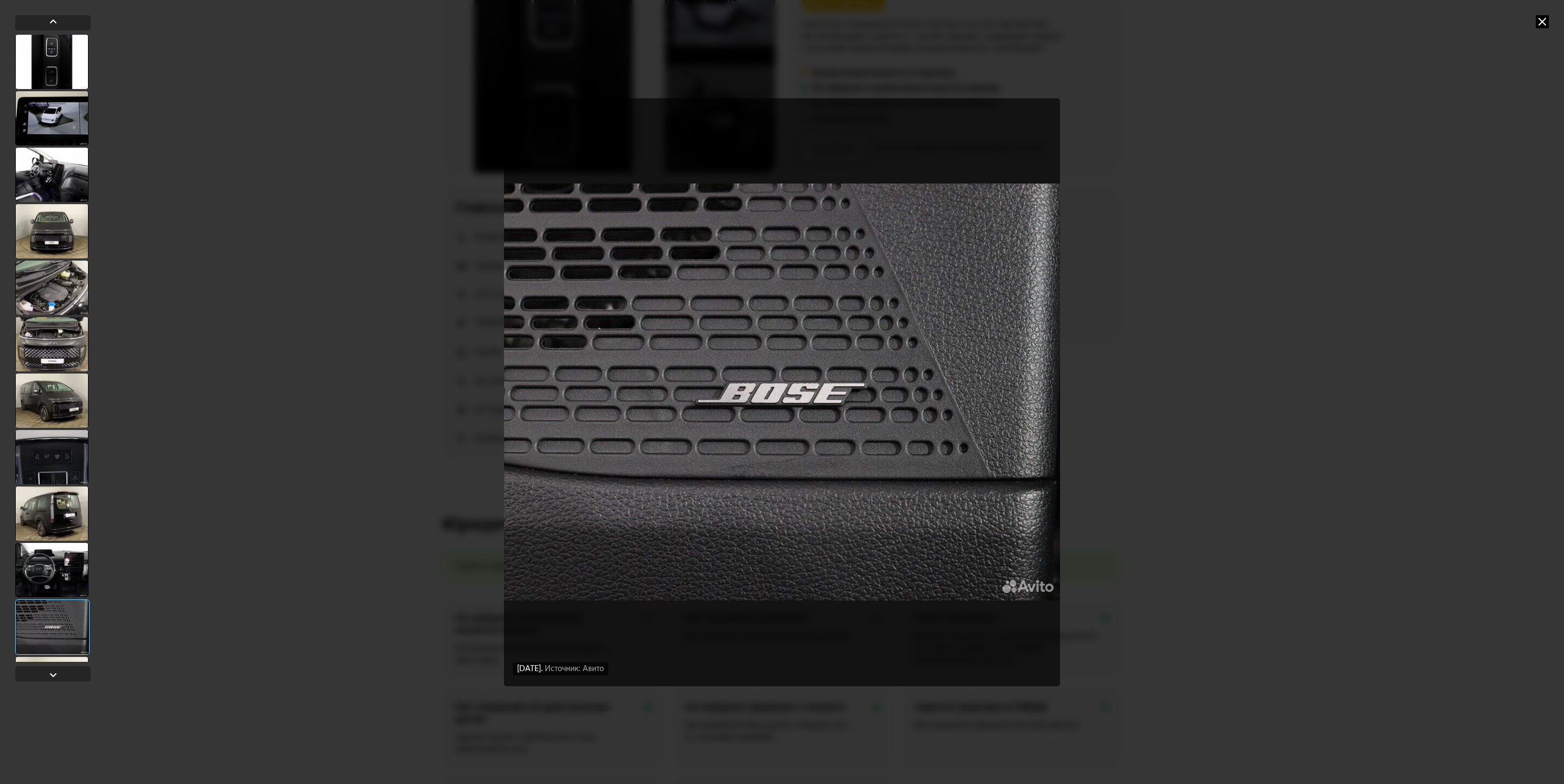
click at [61, 665] on div at bounding box center [53, 350] width 75 height 671
click at [58, 671] on div at bounding box center [53, 674] width 13 height 13
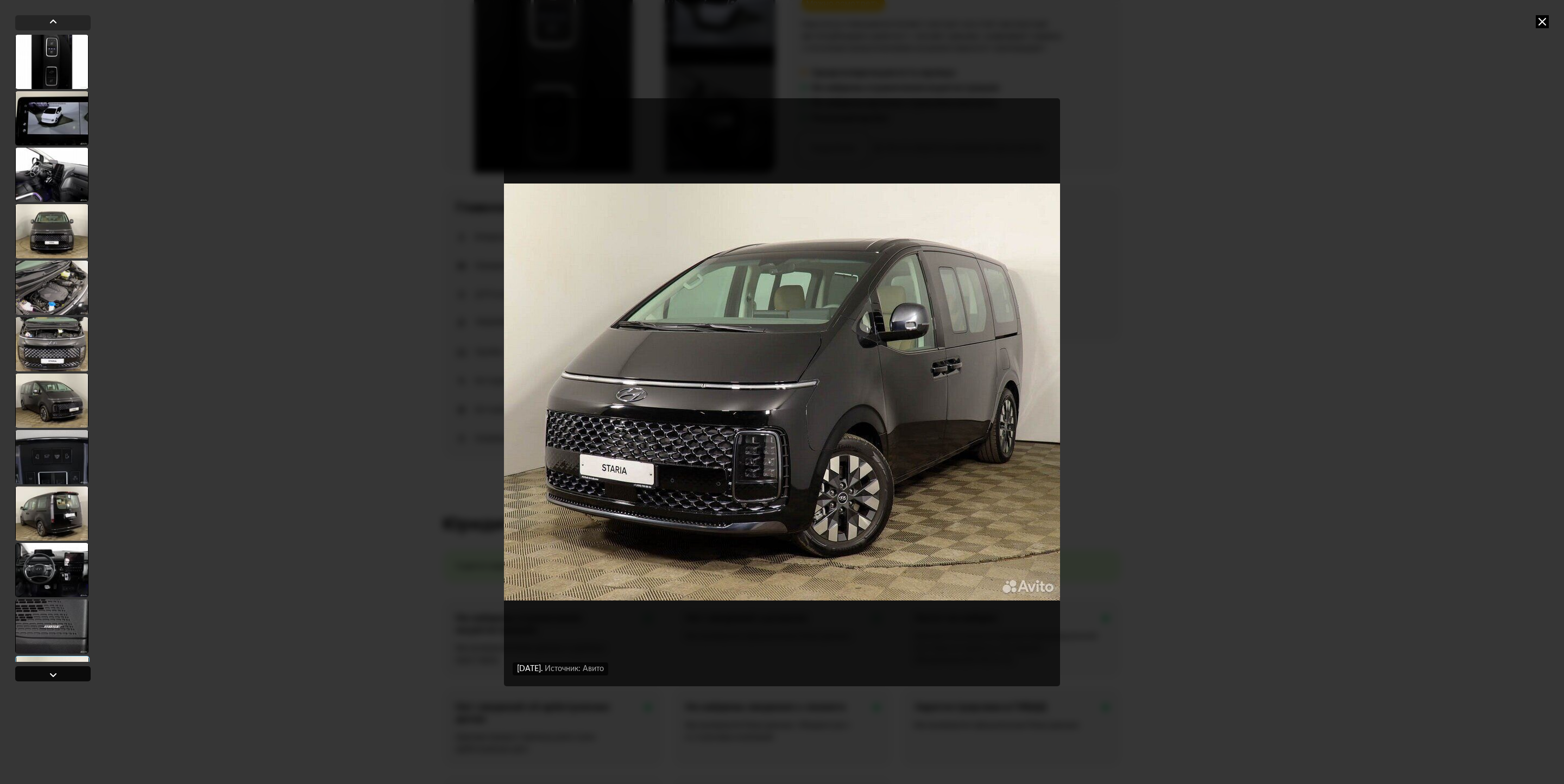
click at [58, 671] on div at bounding box center [53, 674] width 13 height 13
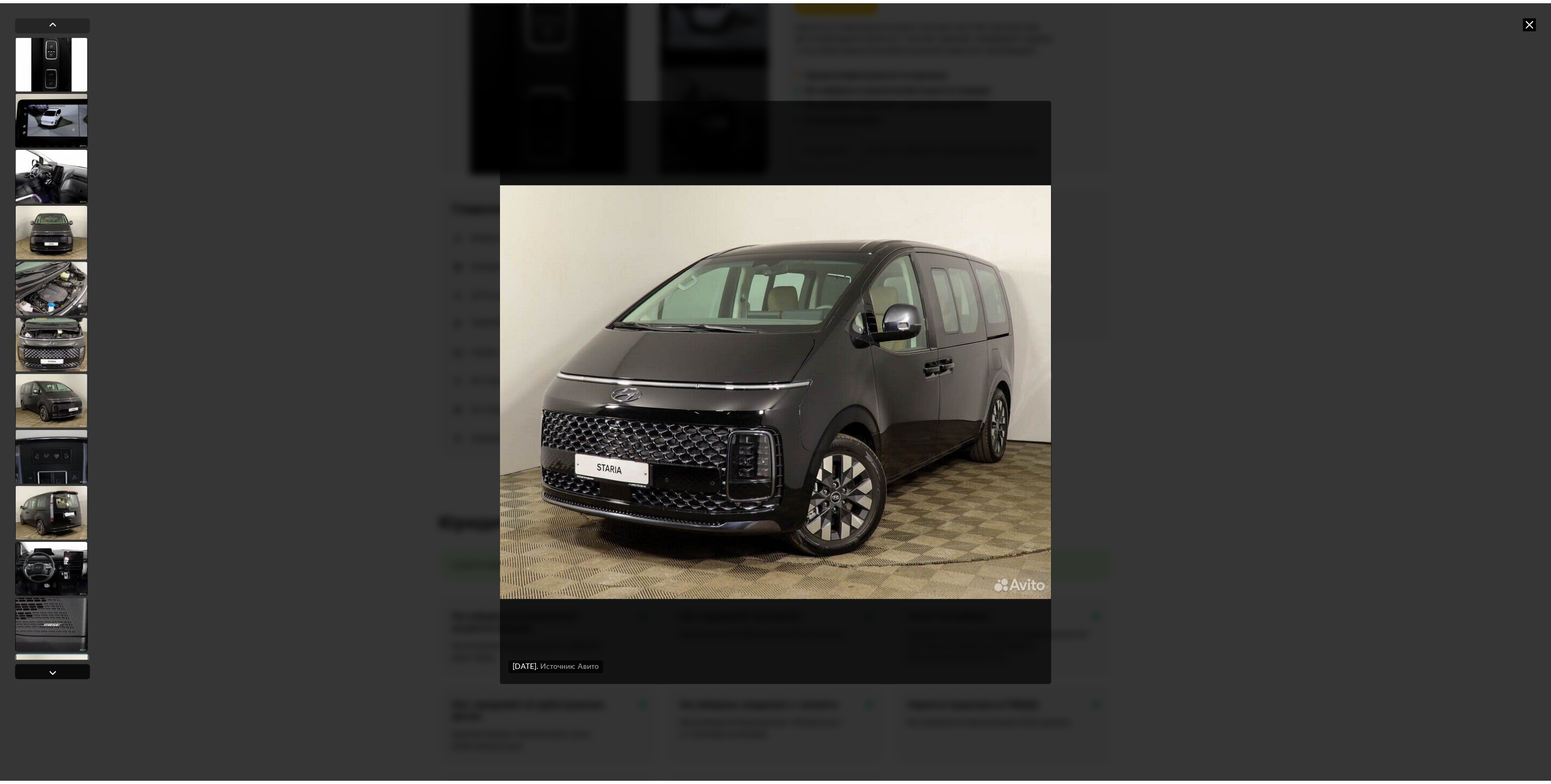
scroll to position [669, 0]
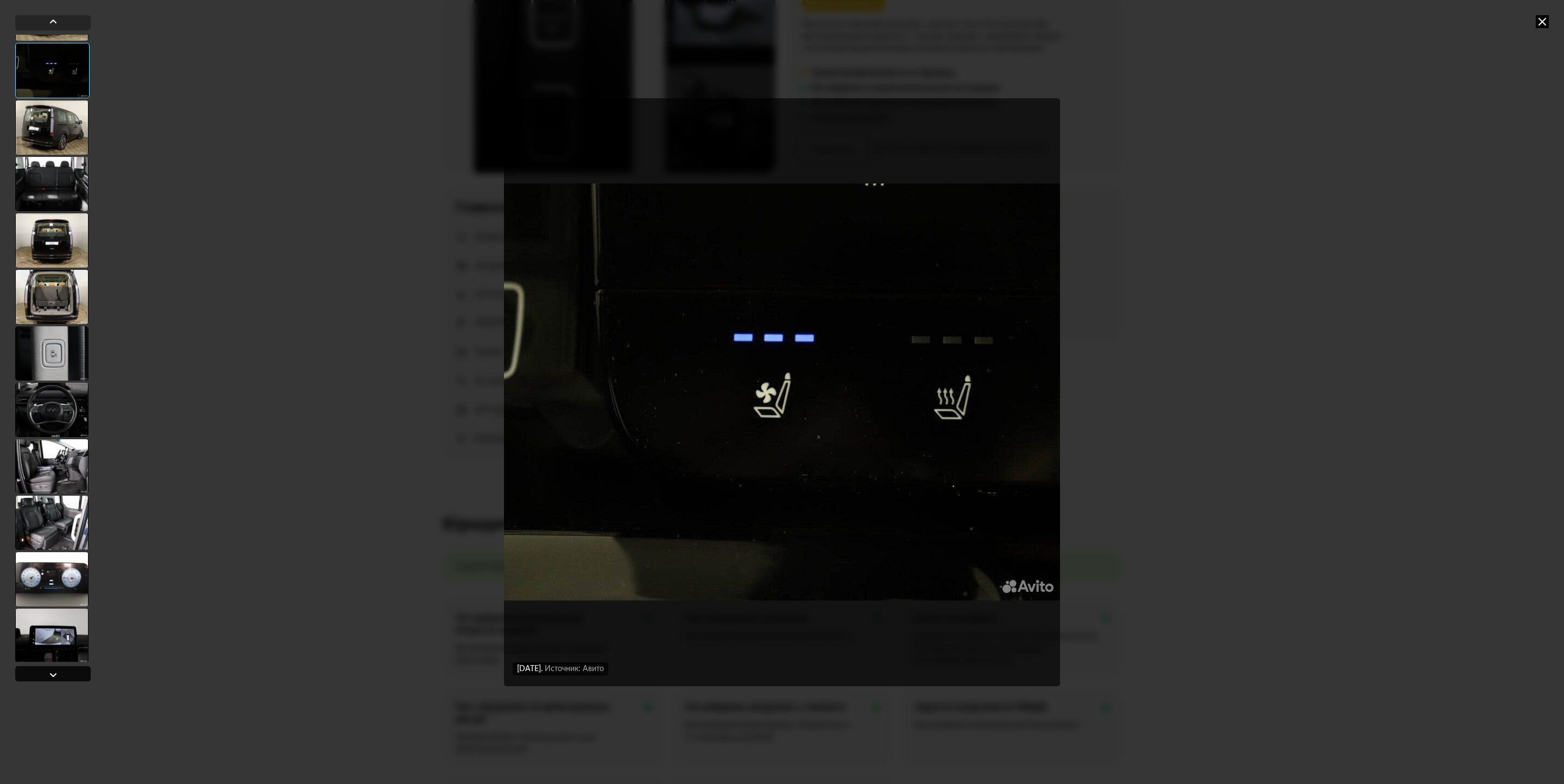
click at [58, 671] on div at bounding box center [53, 674] width 13 height 13
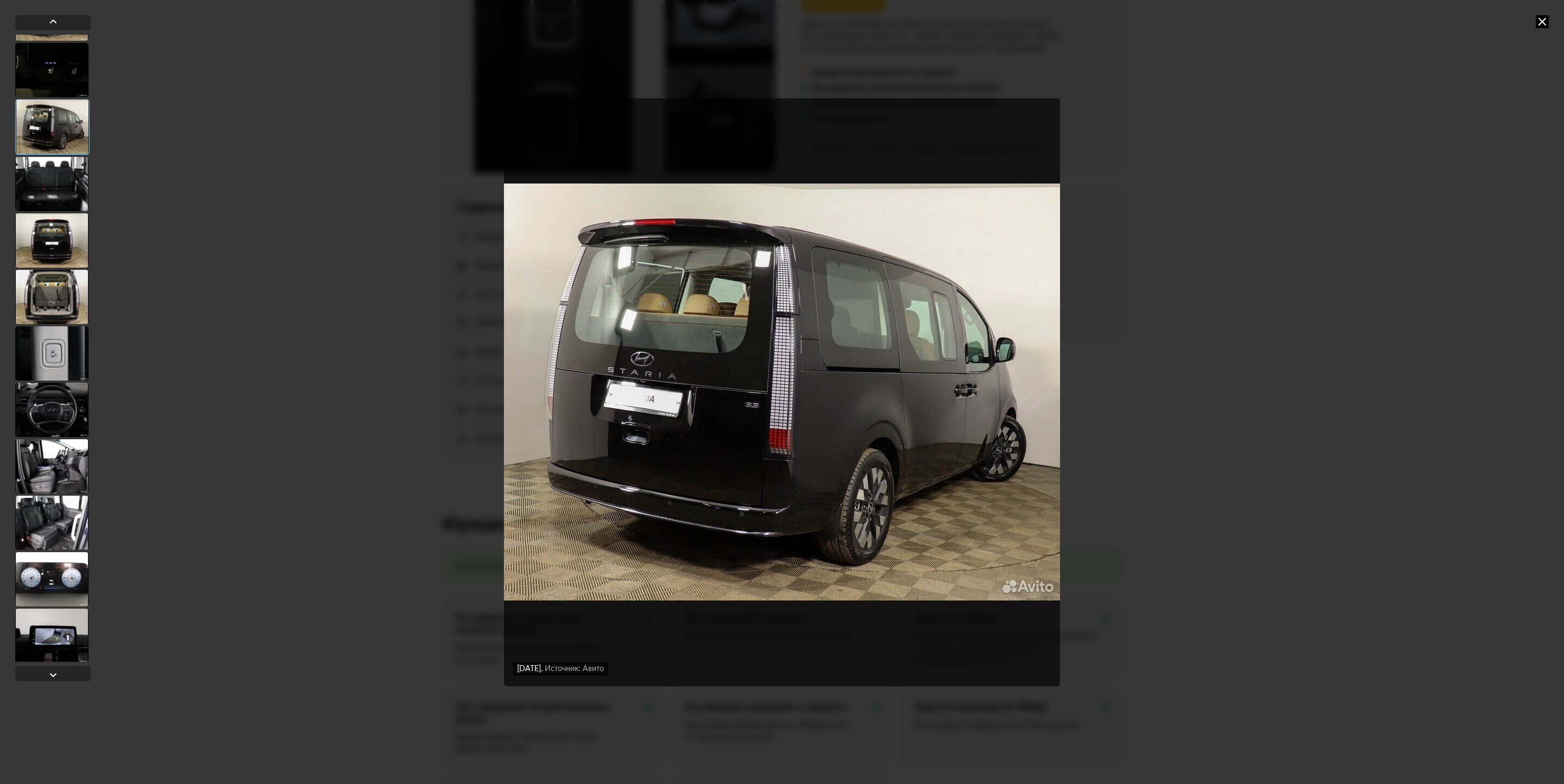
click at [1543, 22] on icon at bounding box center [1542, 21] width 13 height 13
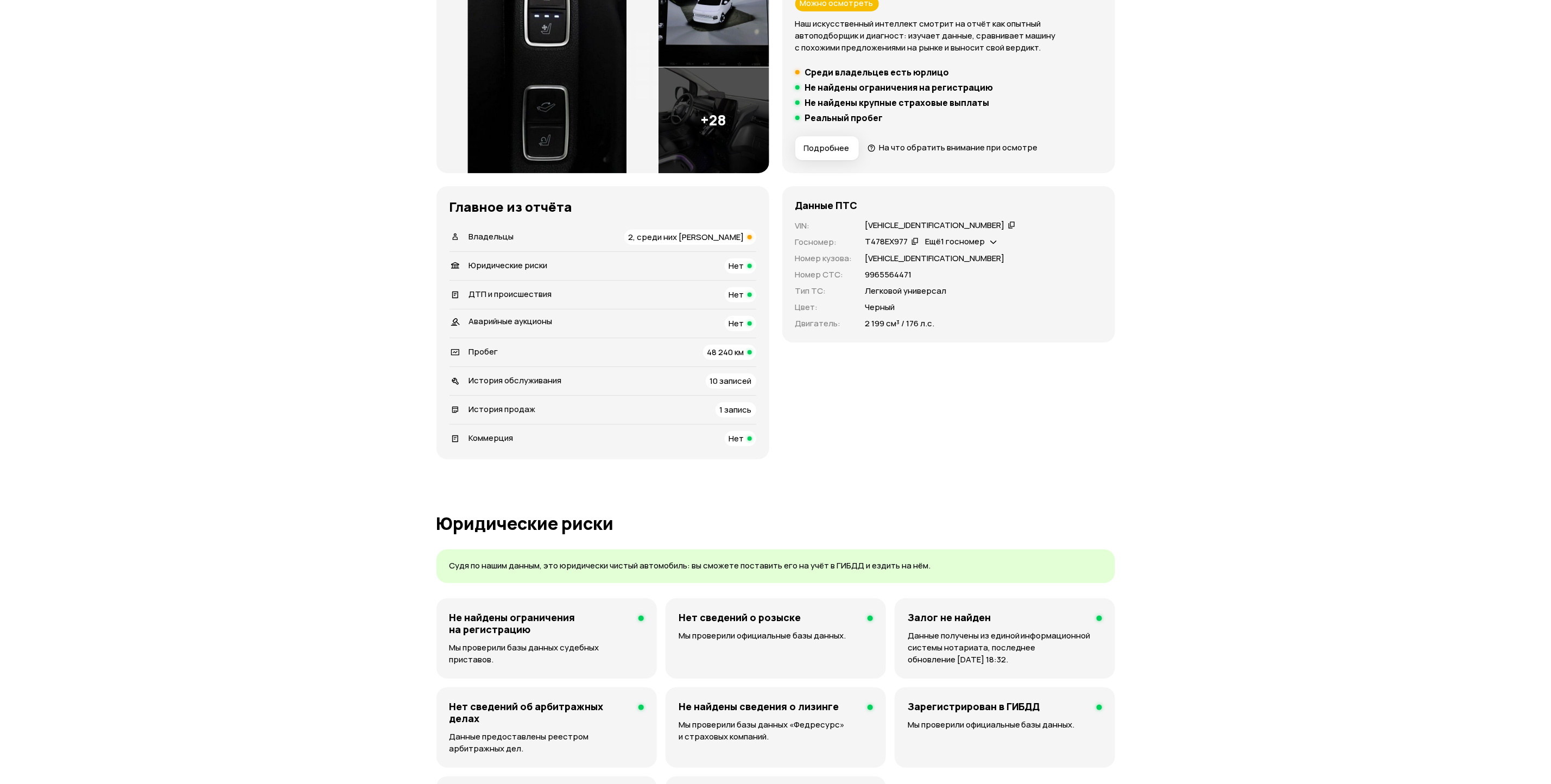
scroll to position [0, 0]
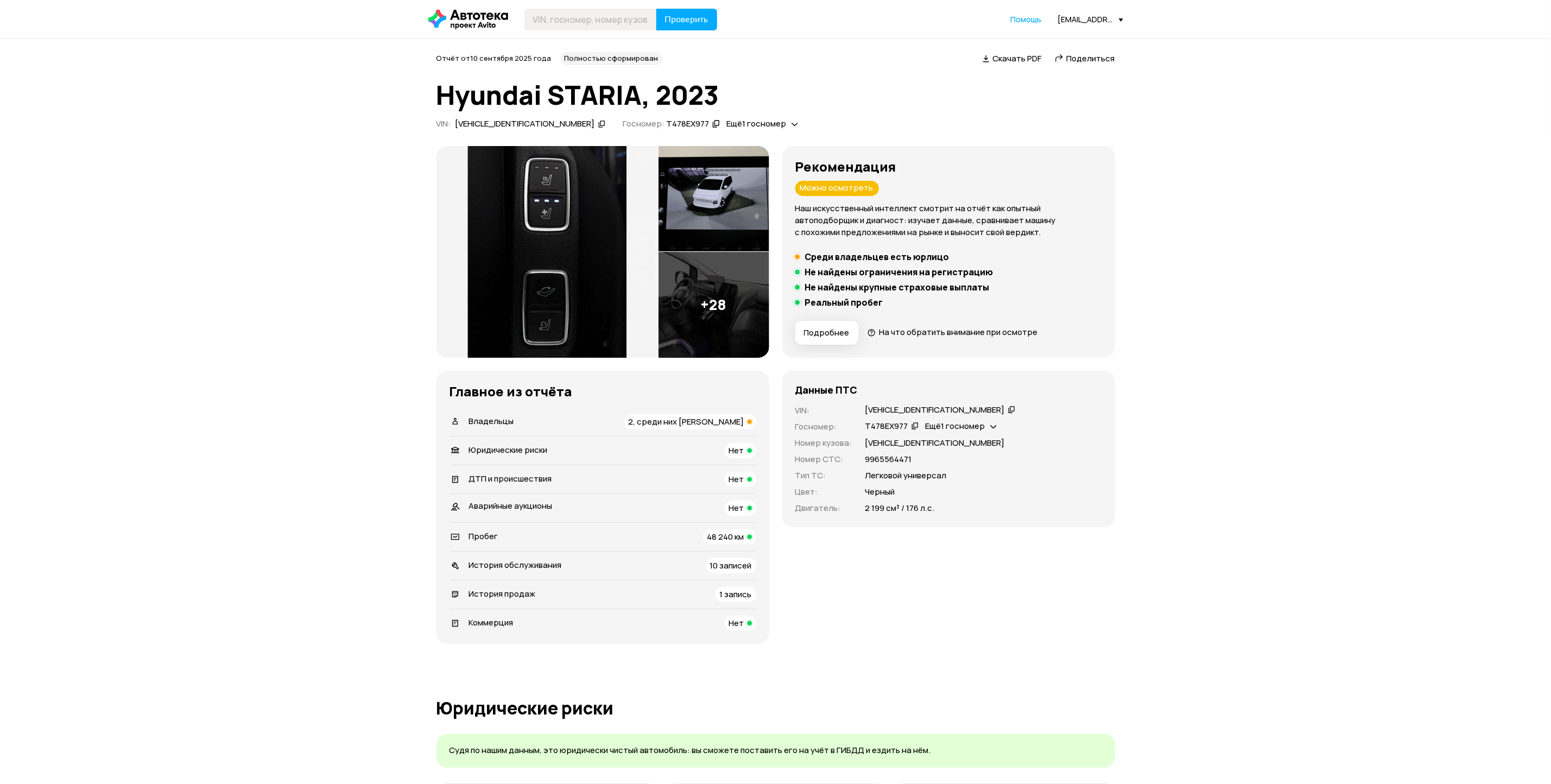
click at [594, 277] on img at bounding box center [547, 252] width 222 height 212
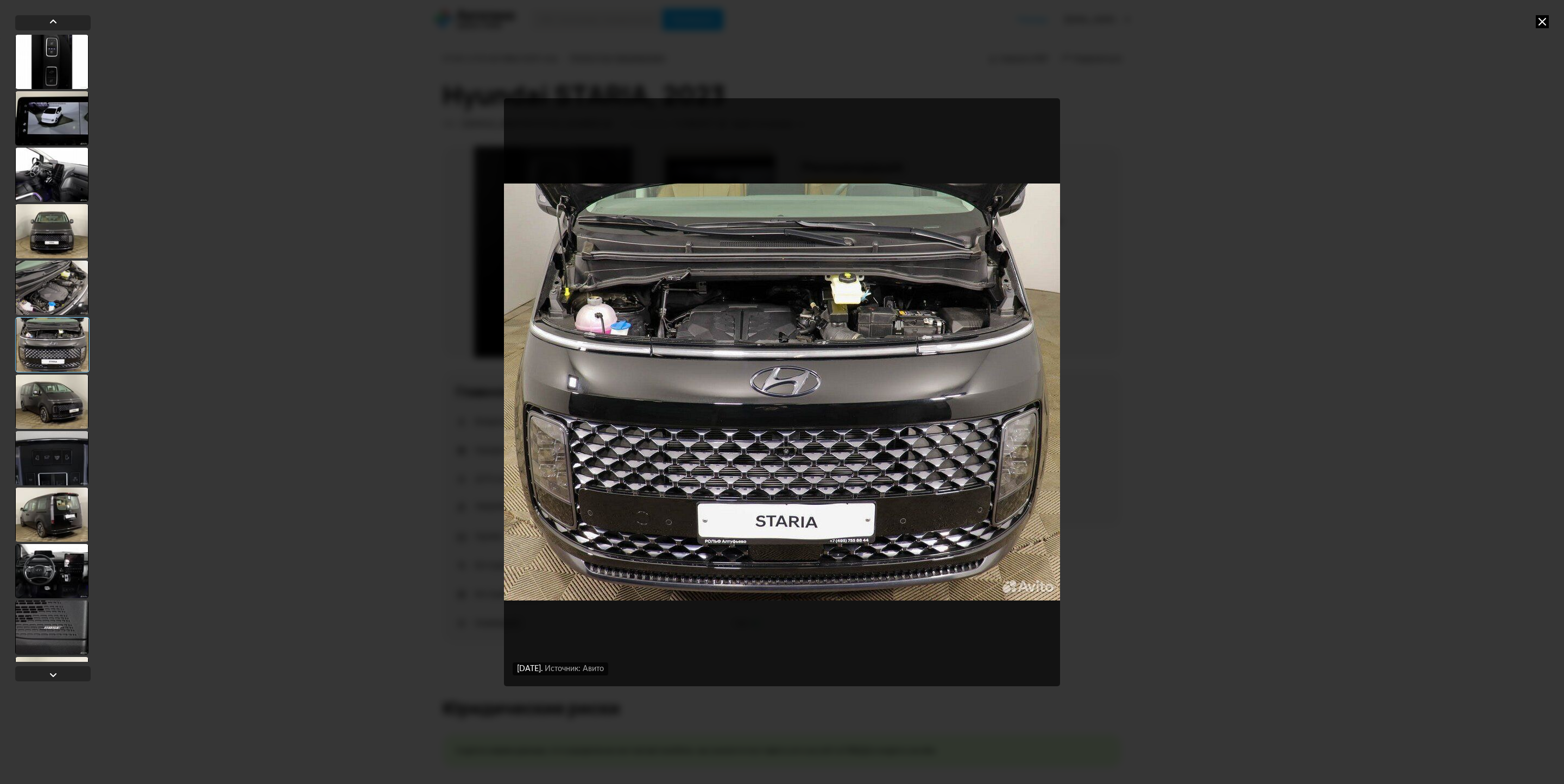
click at [1543, 22] on icon at bounding box center [1542, 21] width 13 height 13
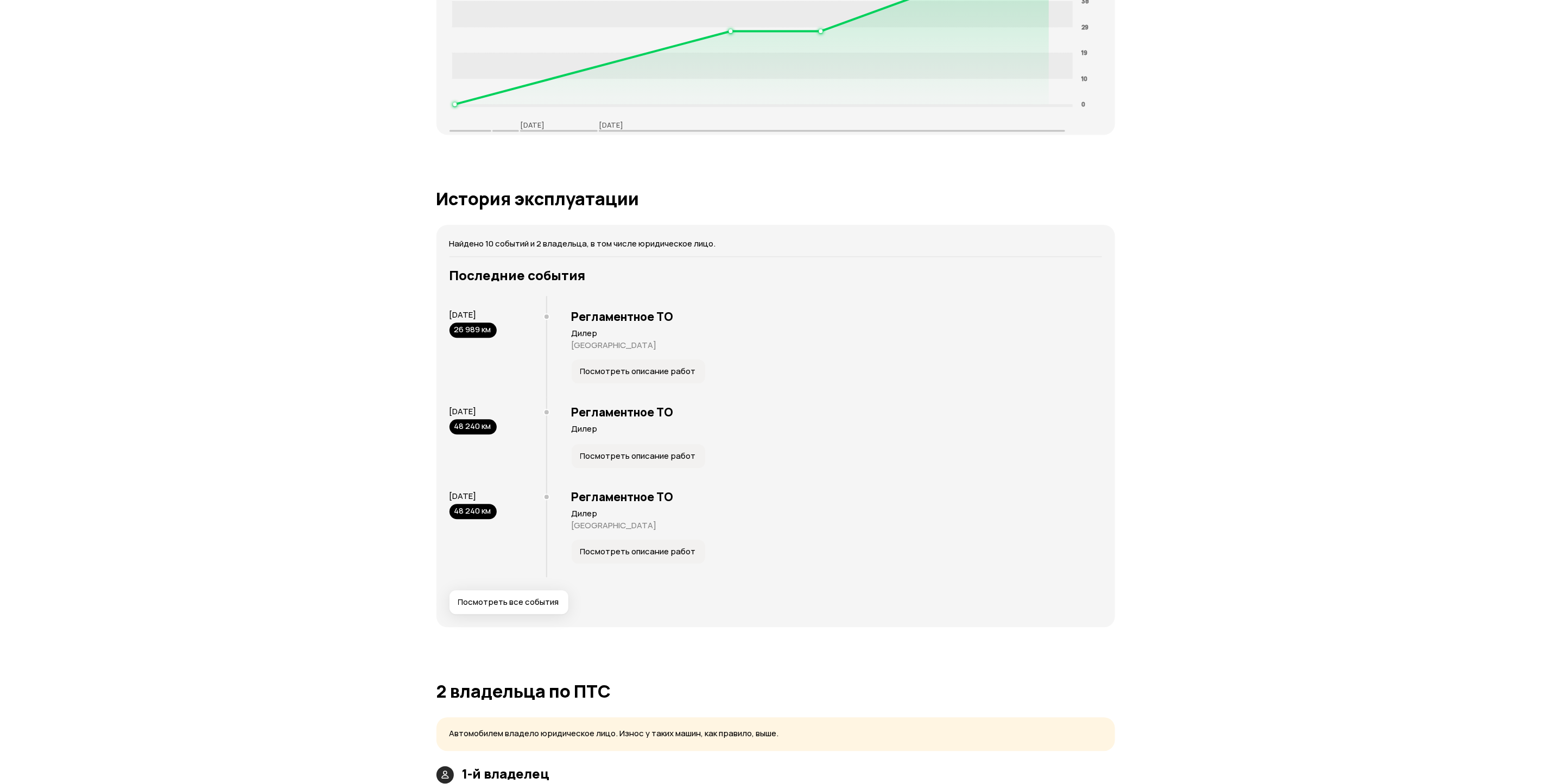
scroll to position [1845, 0]
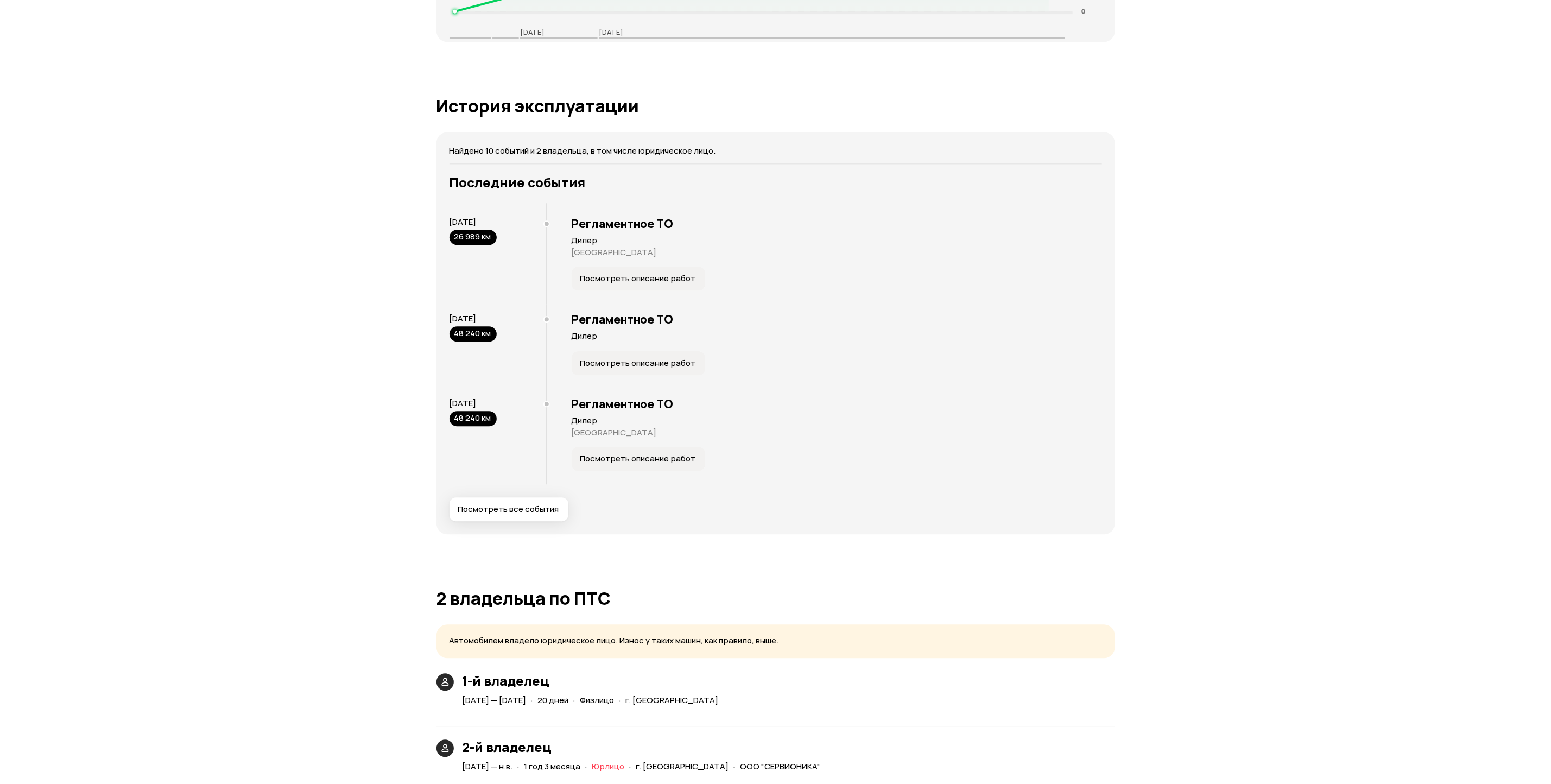
click at [518, 509] on span "Посмотреть все события" at bounding box center [509, 509] width 101 height 11
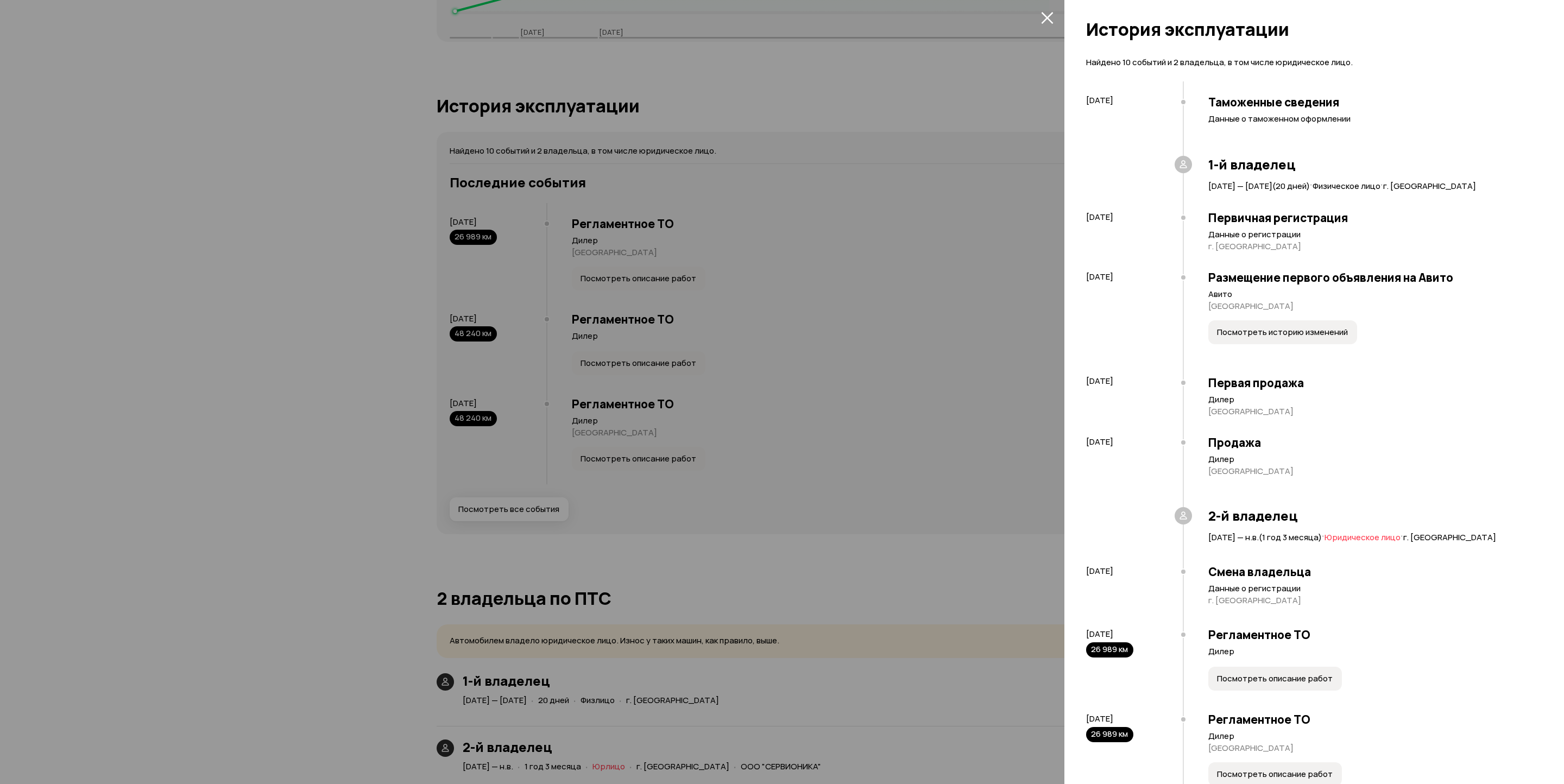
click at [1050, 18] on icon "закрыть" at bounding box center [1047, 18] width 13 height 13
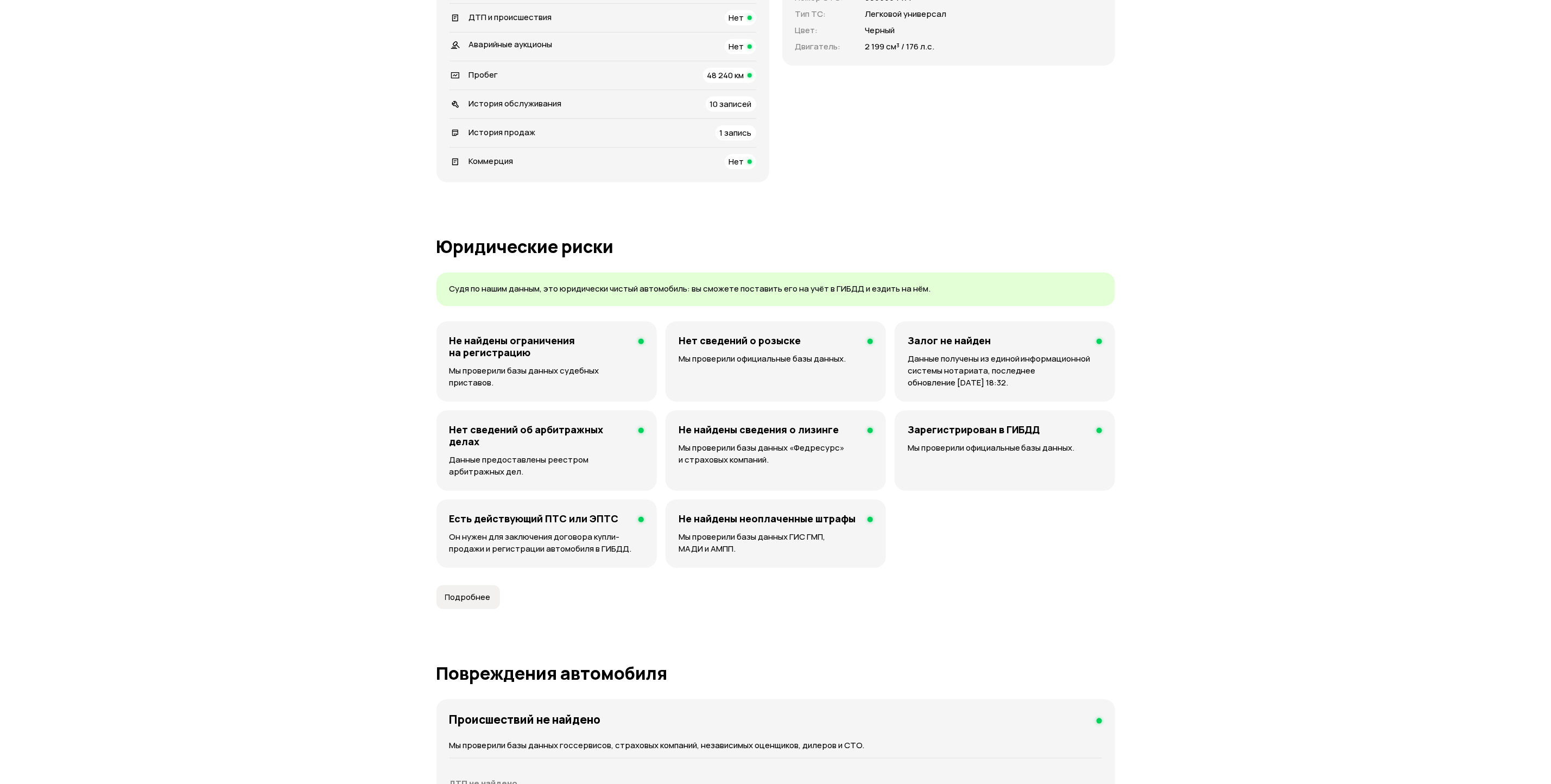
scroll to position [0, 0]
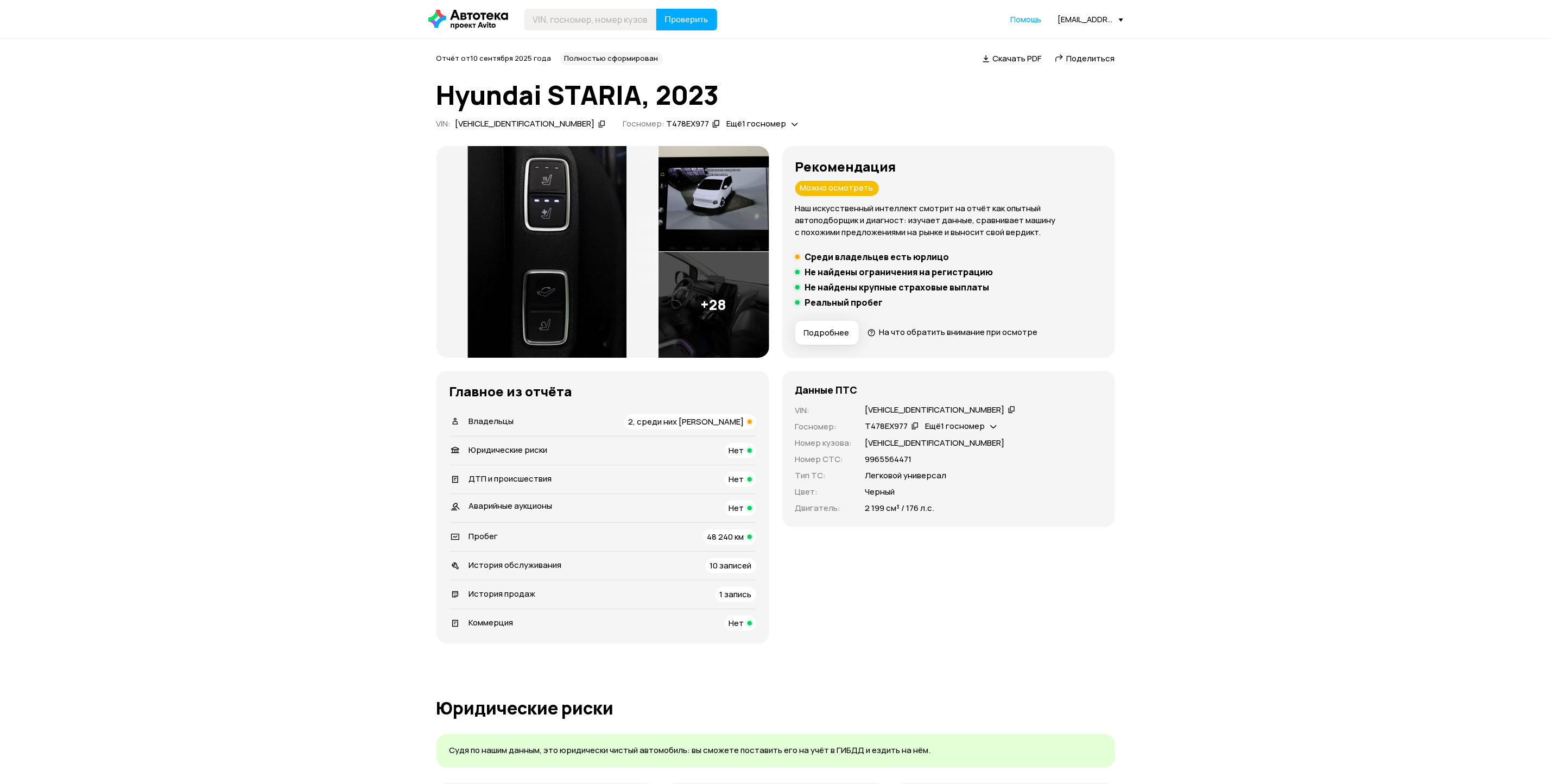
click at [611, 208] on img at bounding box center [547, 252] width 222 height 212
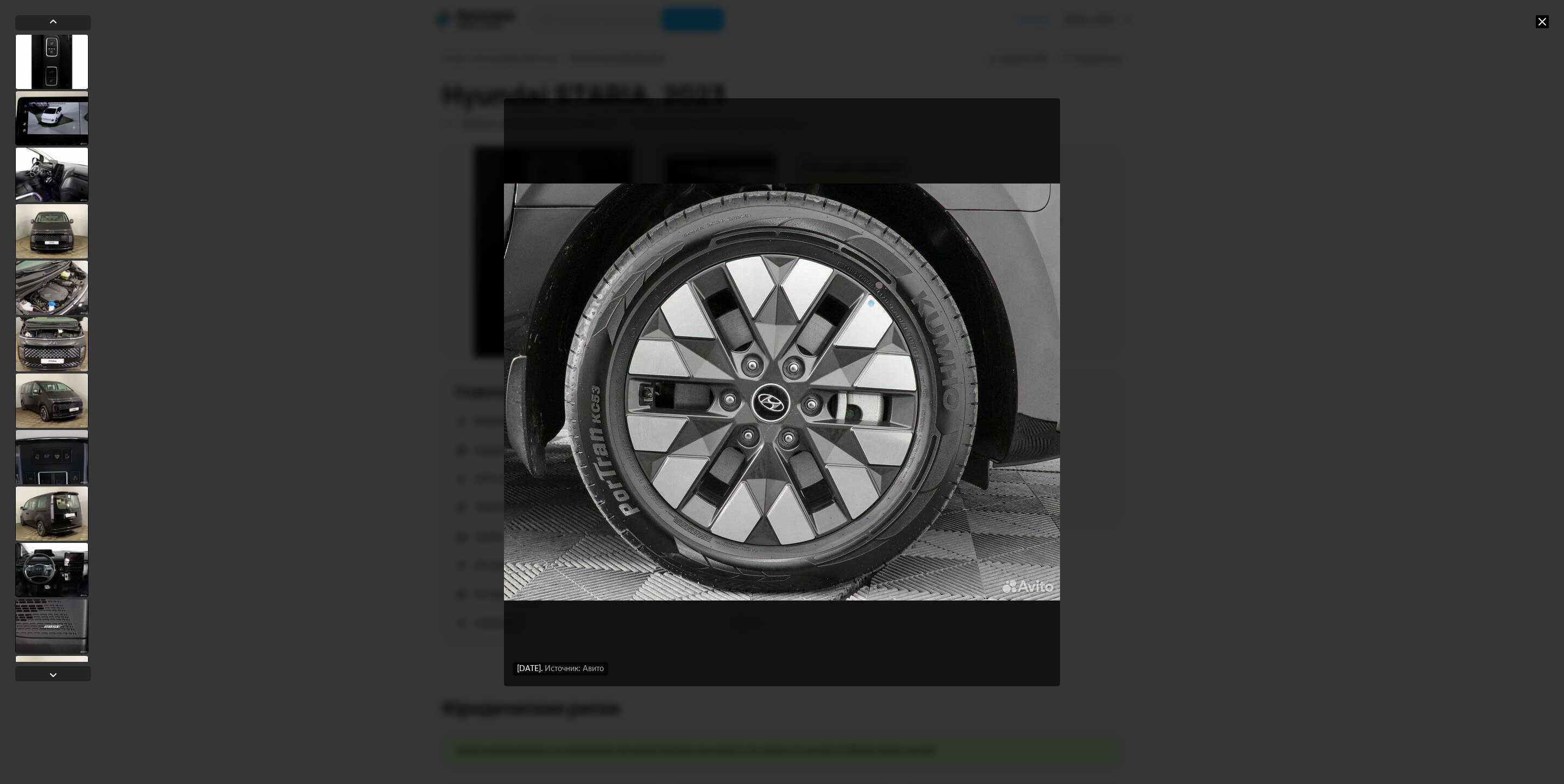
click at [1541, 15] on icon at bounding box center [1542, 21] width 13 height 13
